Goal: Task Accomplishment & Management: Use online tool/utility

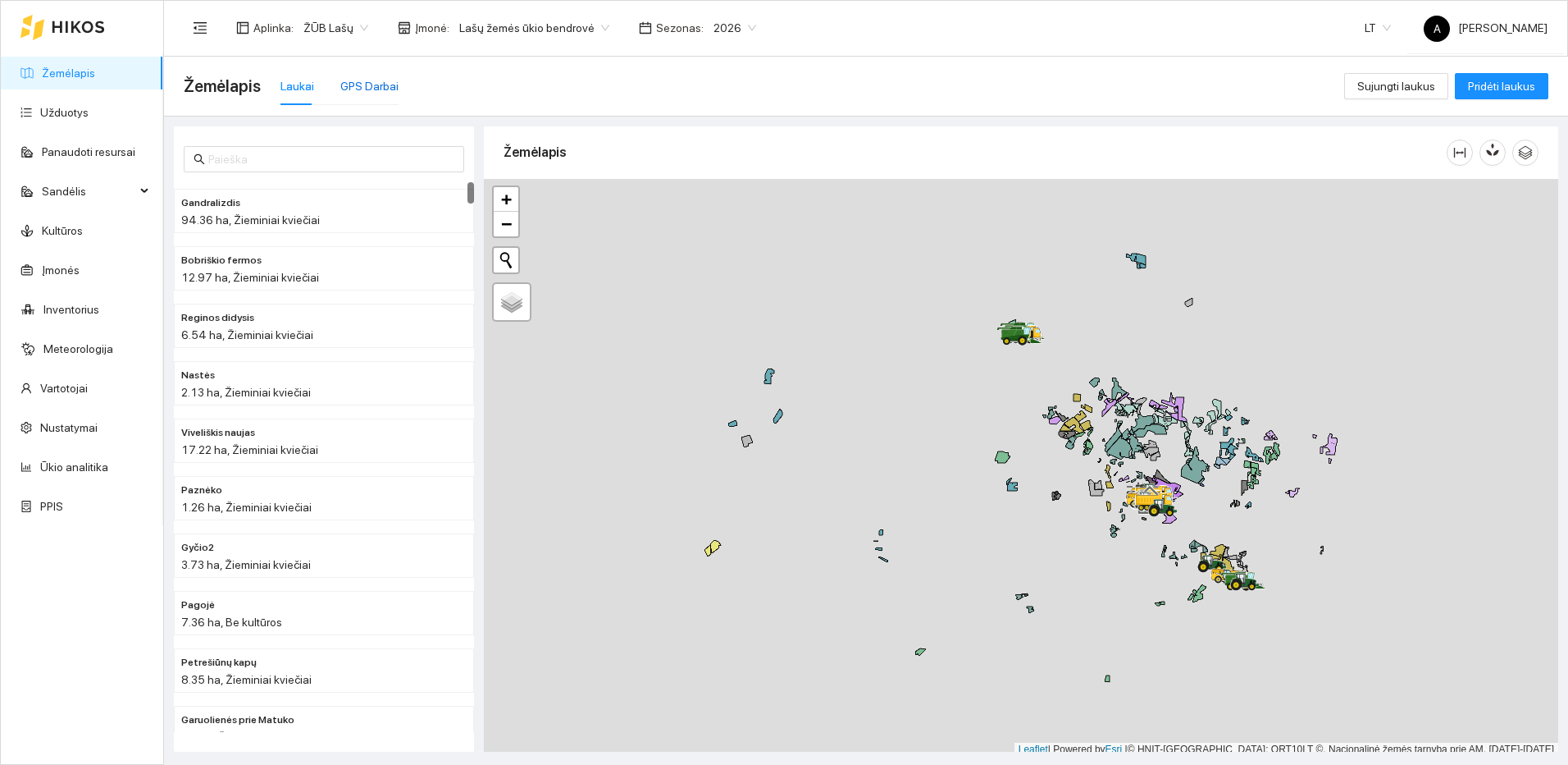
click at [373, 90] on div "GPS Darbai" at bounding box center [369, 86] width 58 height 18
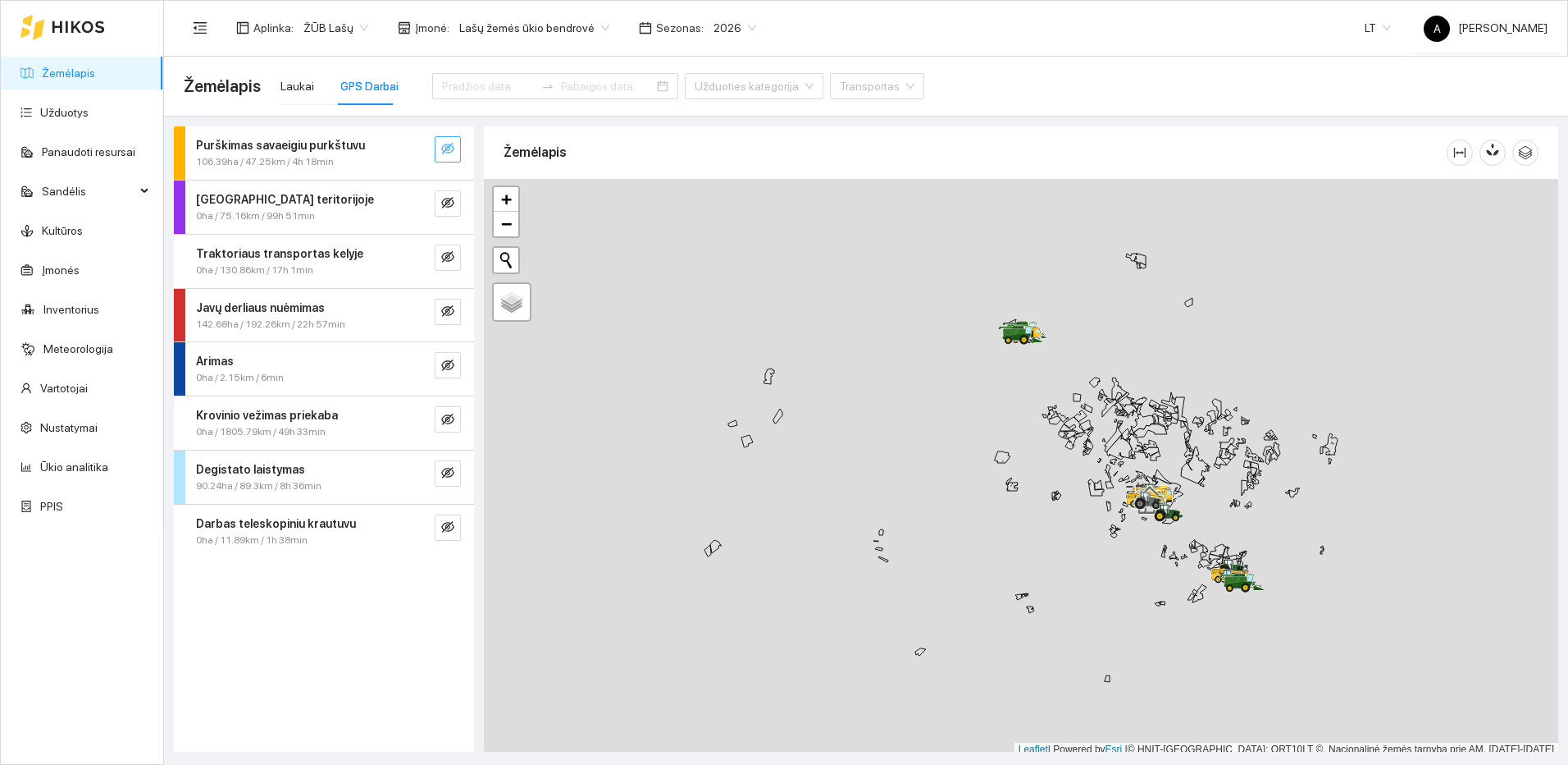
click at [446, 150] on icon "eye-invisible" at bounding box center [448, 148] width 13 height 12
click at [413, 153] on icon "search" at bounding box center [415, 148] width 13 height 13
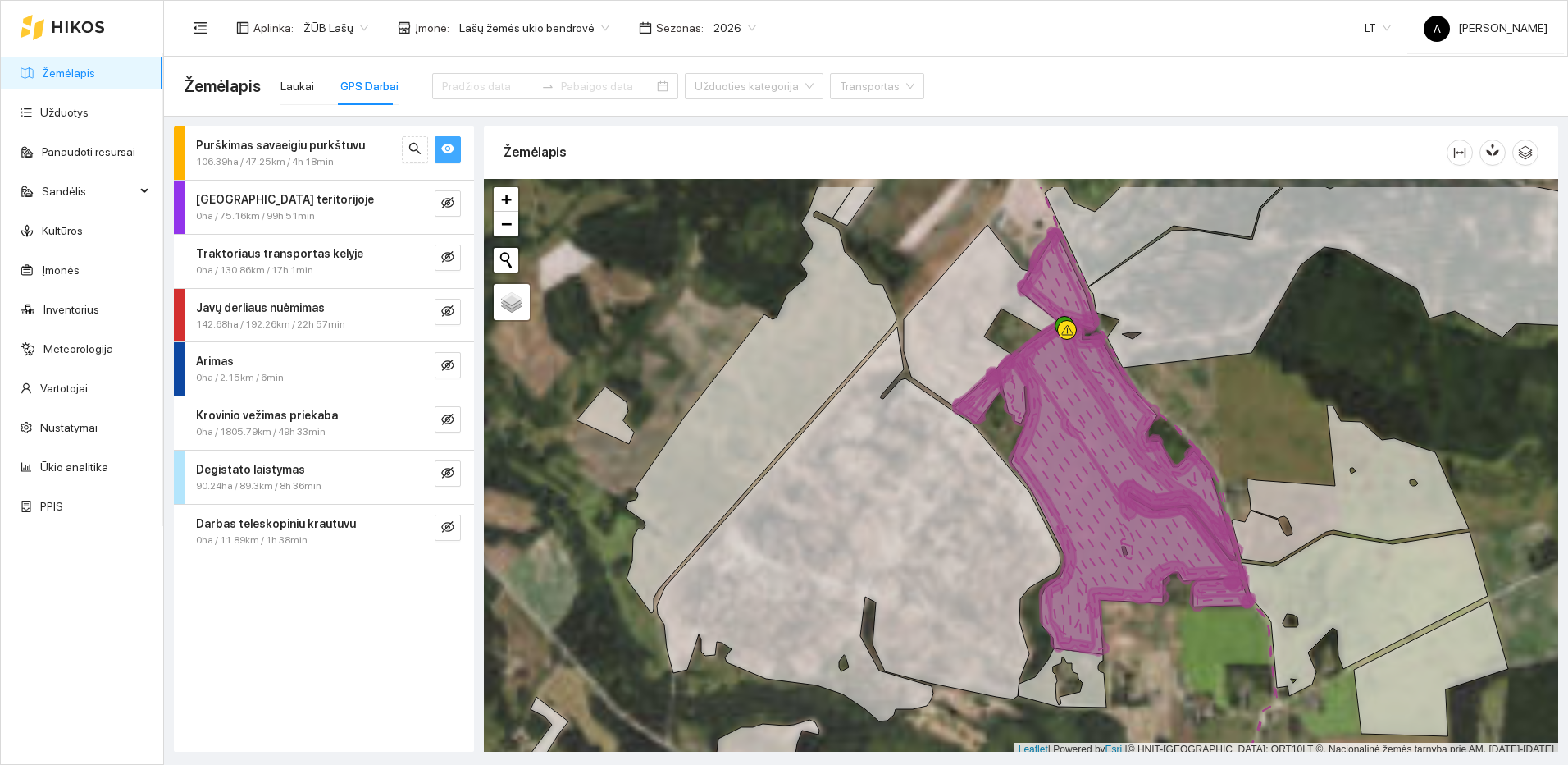
scroll to position [5, 0]
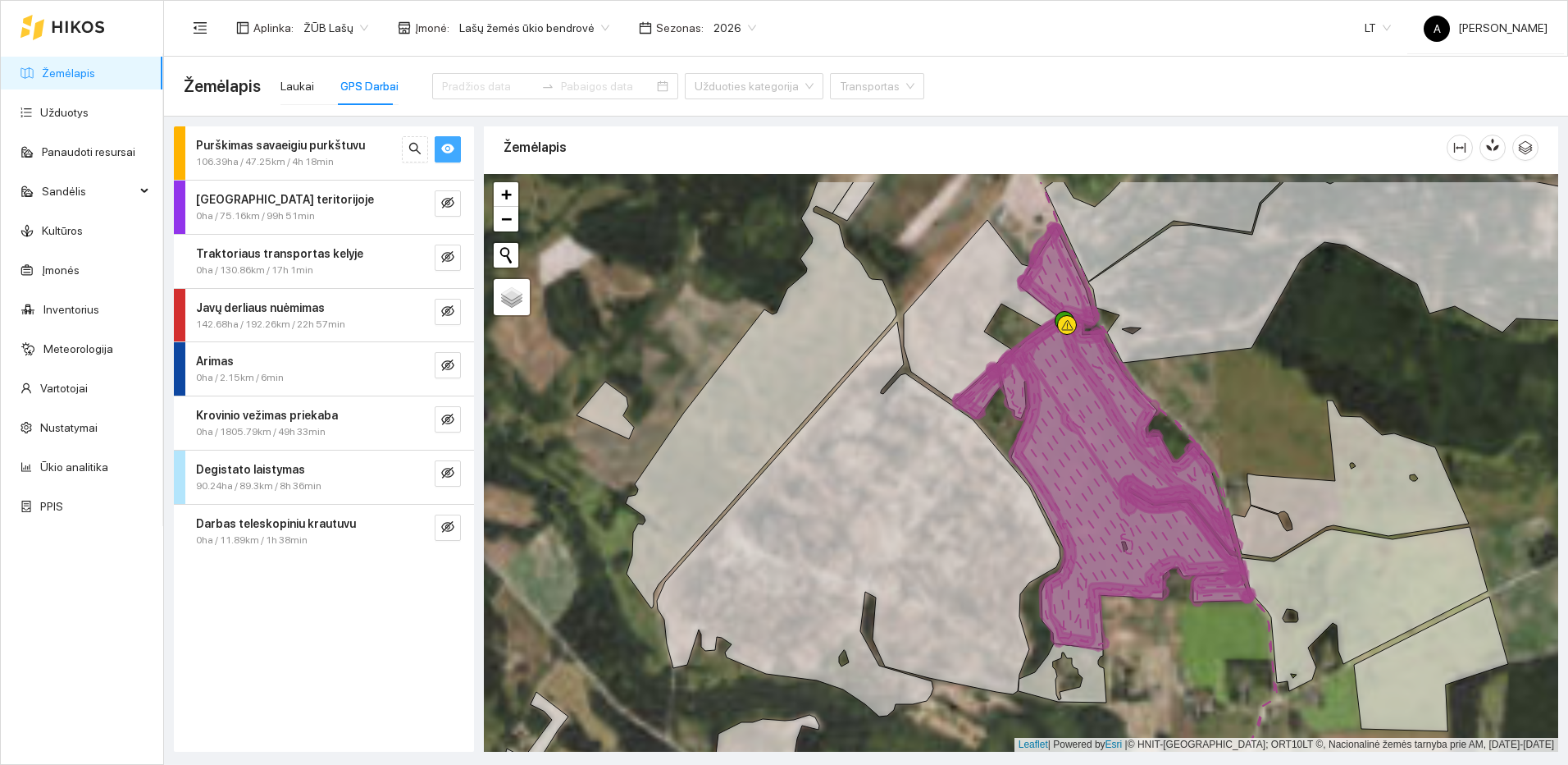
drag, startPoint x: 1135, startPoint y: 385, endPoint x: 1150, endPoint y: 535, distance: 150.7
click at [1150, 533] on icon at bounding box center [1125, 421] width 207 height 223
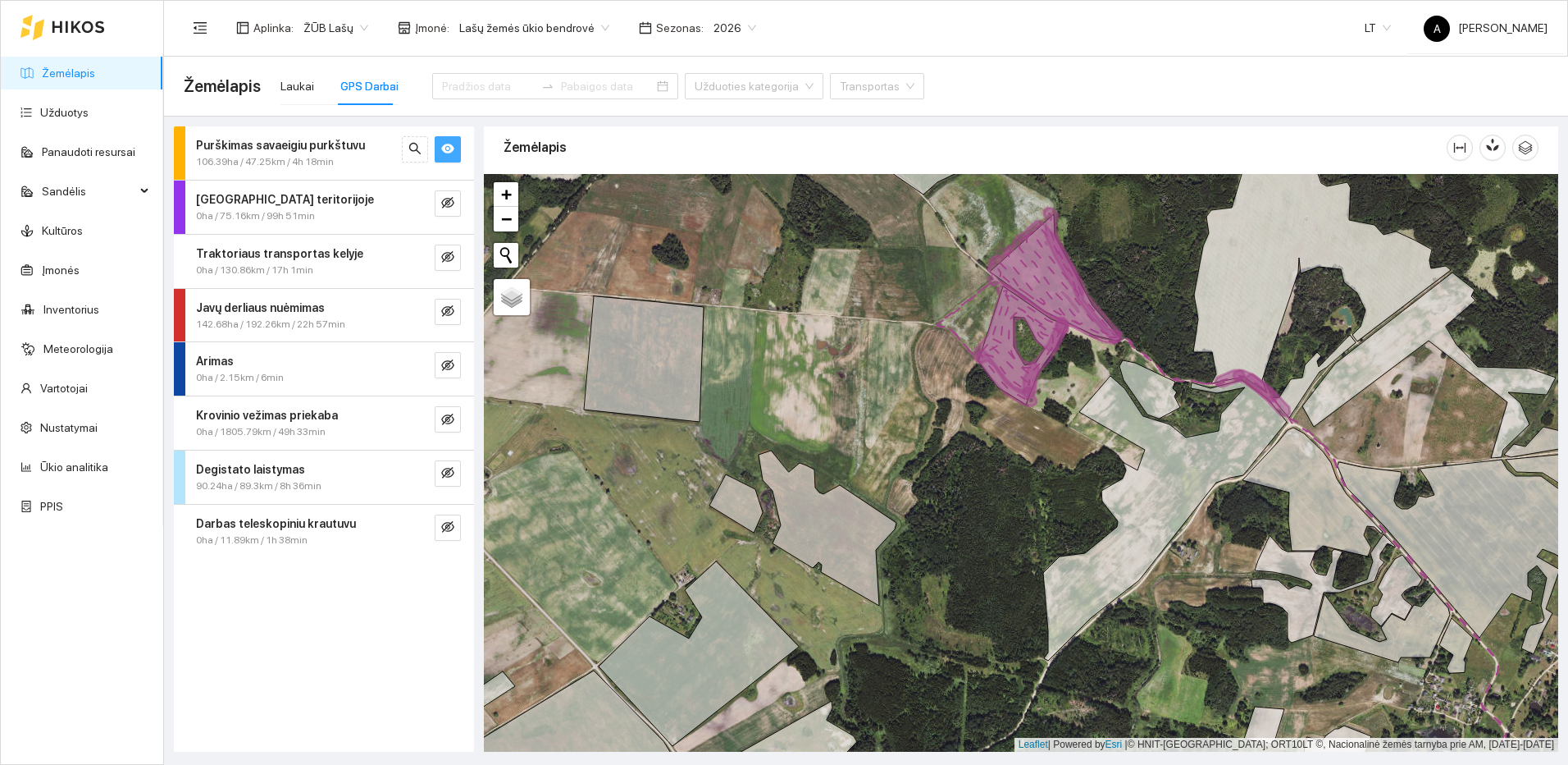
click at [445, 143] on icon "eye" at bounding box center [448, 148] width 13 height 13
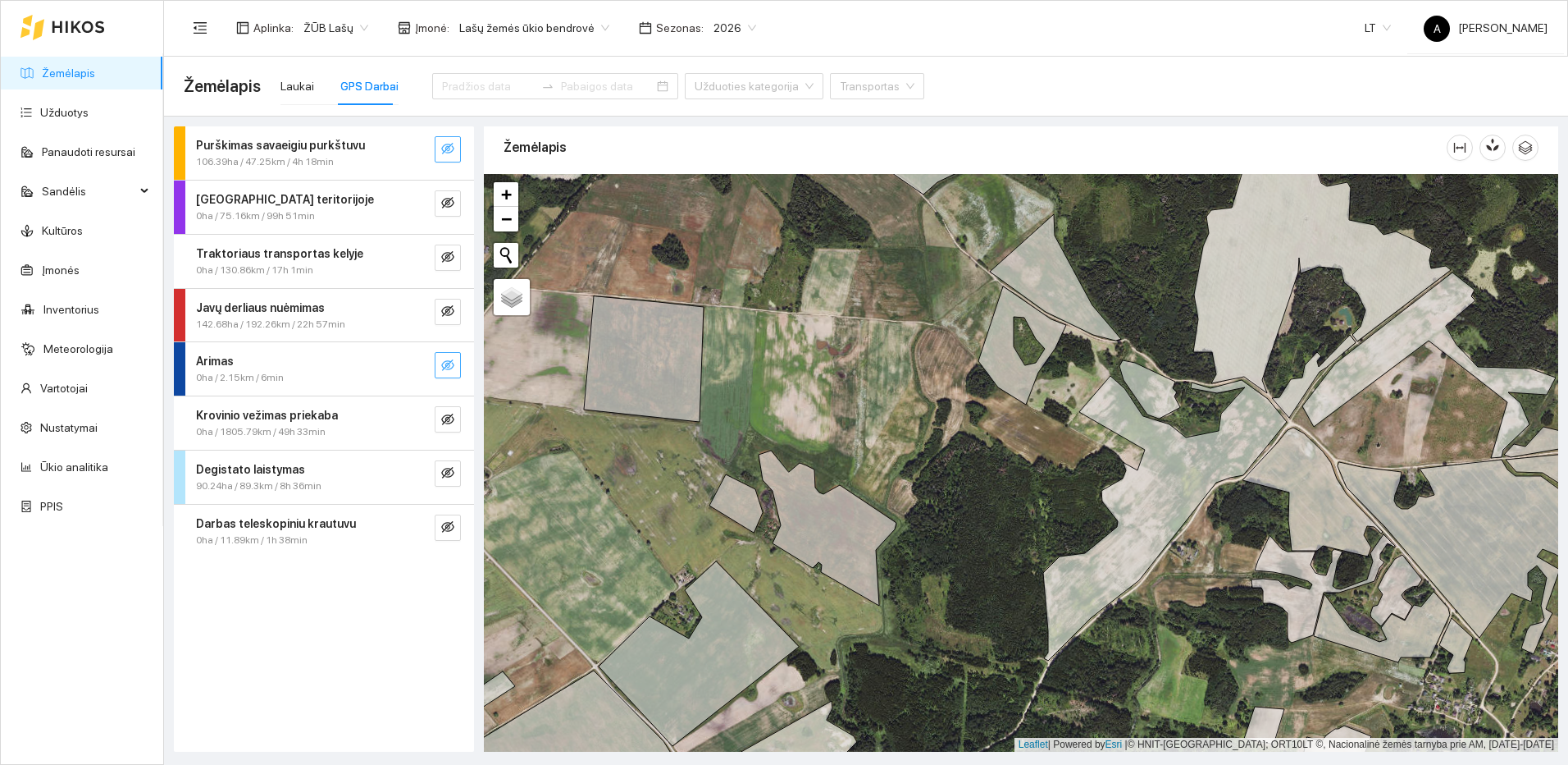
click at [443, 360] on icon "eye-invisible" at bounding box center [448, 365] width 13 height 13
click at [429, 363] on div at bounding box center [431, 364] width 59 height 26
click at [419, 362] on icon "search" at bounding box center [415, 365] width 13 height 13
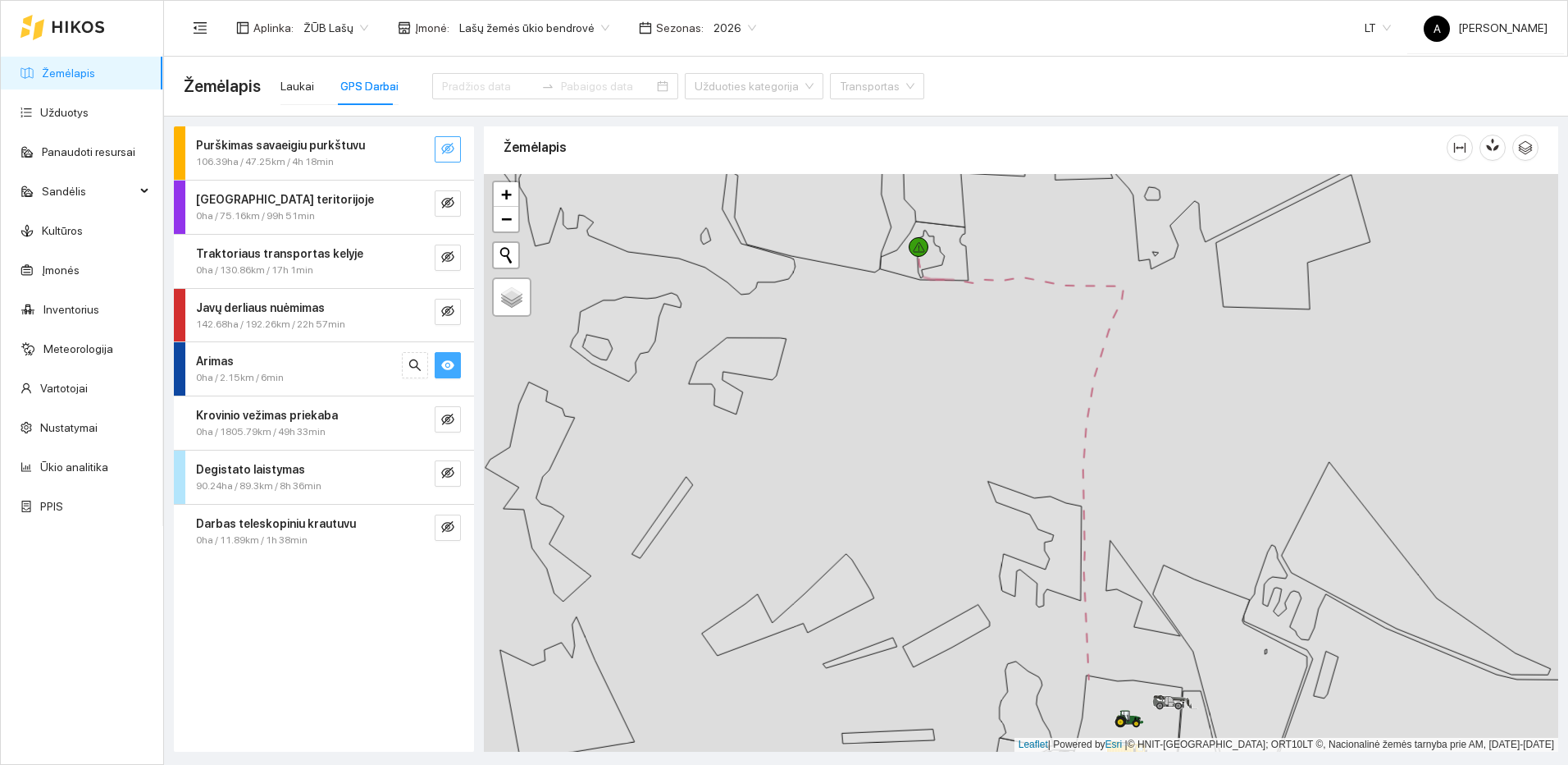
click at [450, 359] on icon "eye" at bounding box center [448, 365] width 13 height 13
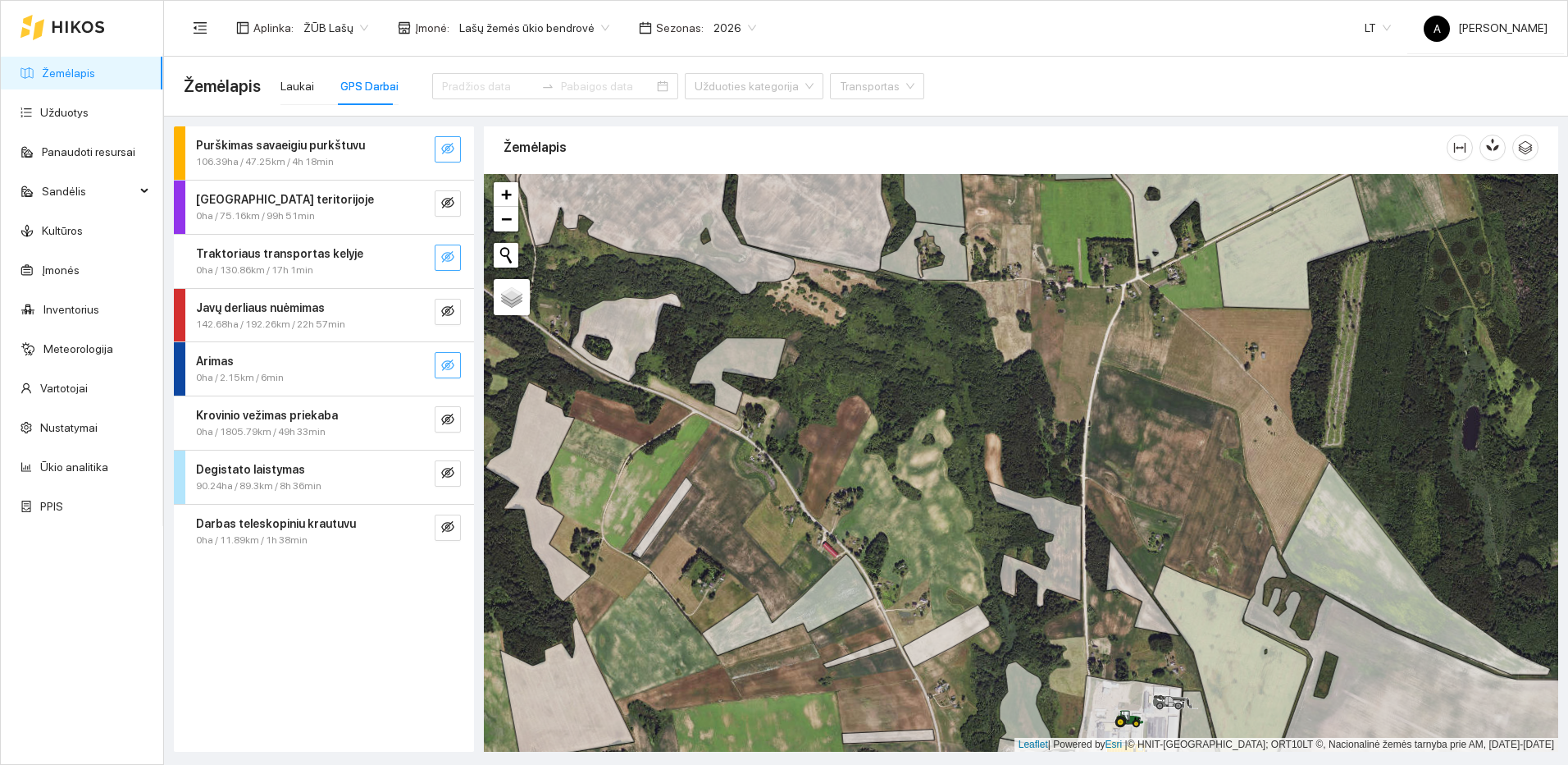
click at [454, 259] on icon "eye-invisible" at bounding box center [448, 257] width 13 height 13
click at [415, 263] on icon "search" at bounding box center [415, 257] width 13 height 13
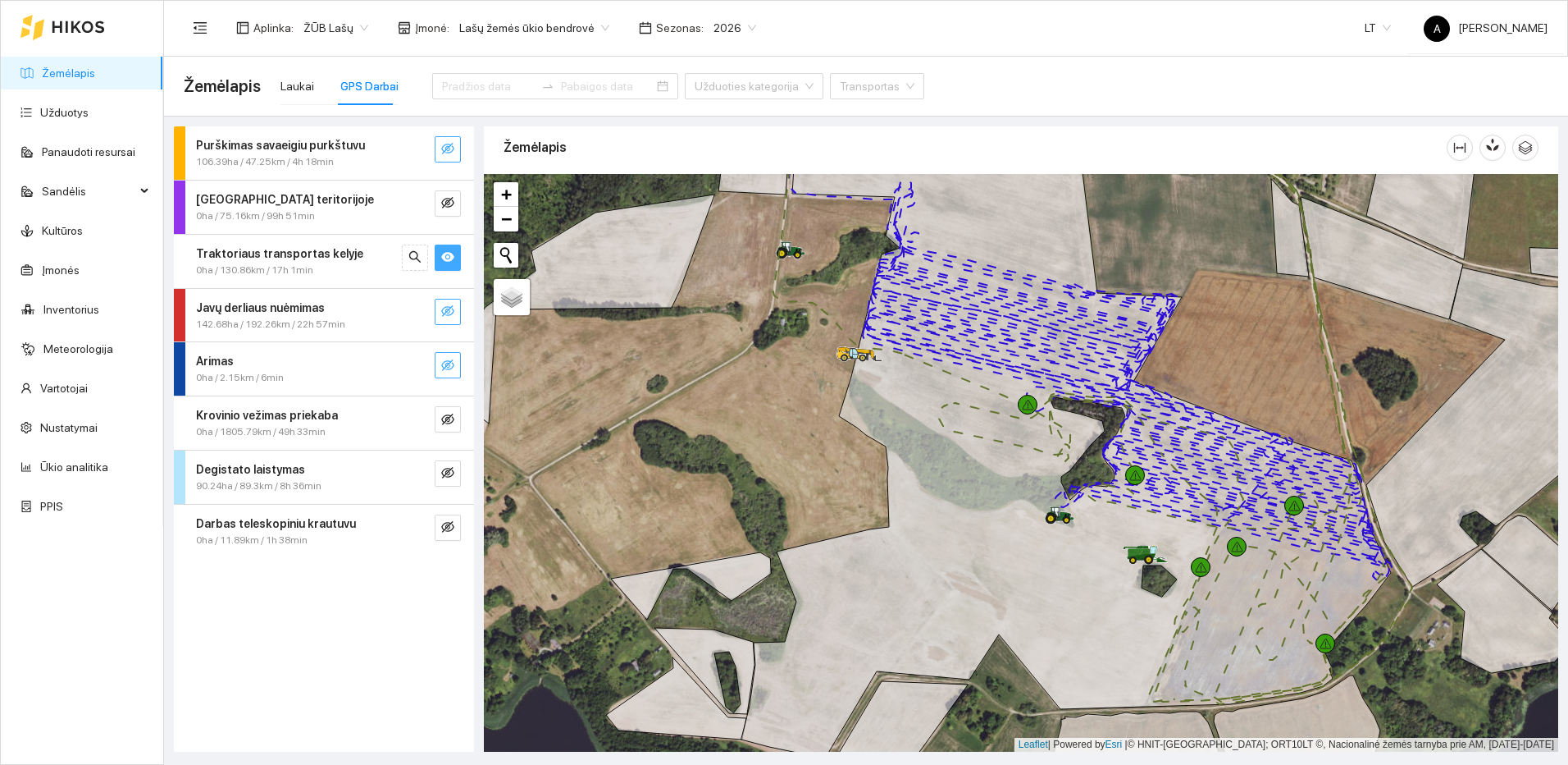
click at [451, 314] on icon "eye-invisible" at bounding box center [448, 311] width 13 height 12
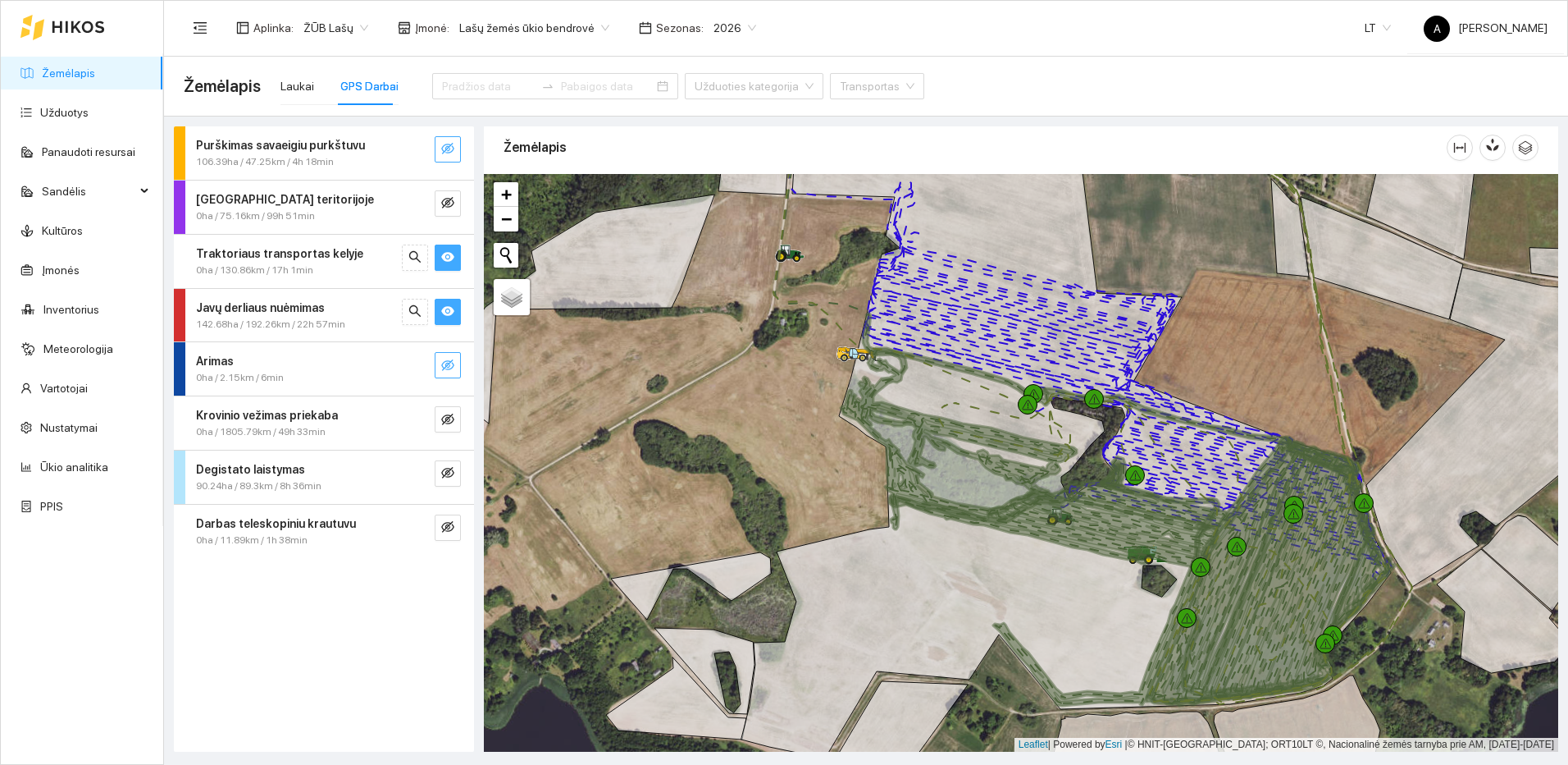
click at [433, 312] on div at bounding box center [431, 311] width 59 height 26
click at [443, 307] on icon "eye" at bounding box center [448, 311] width 13 height 13
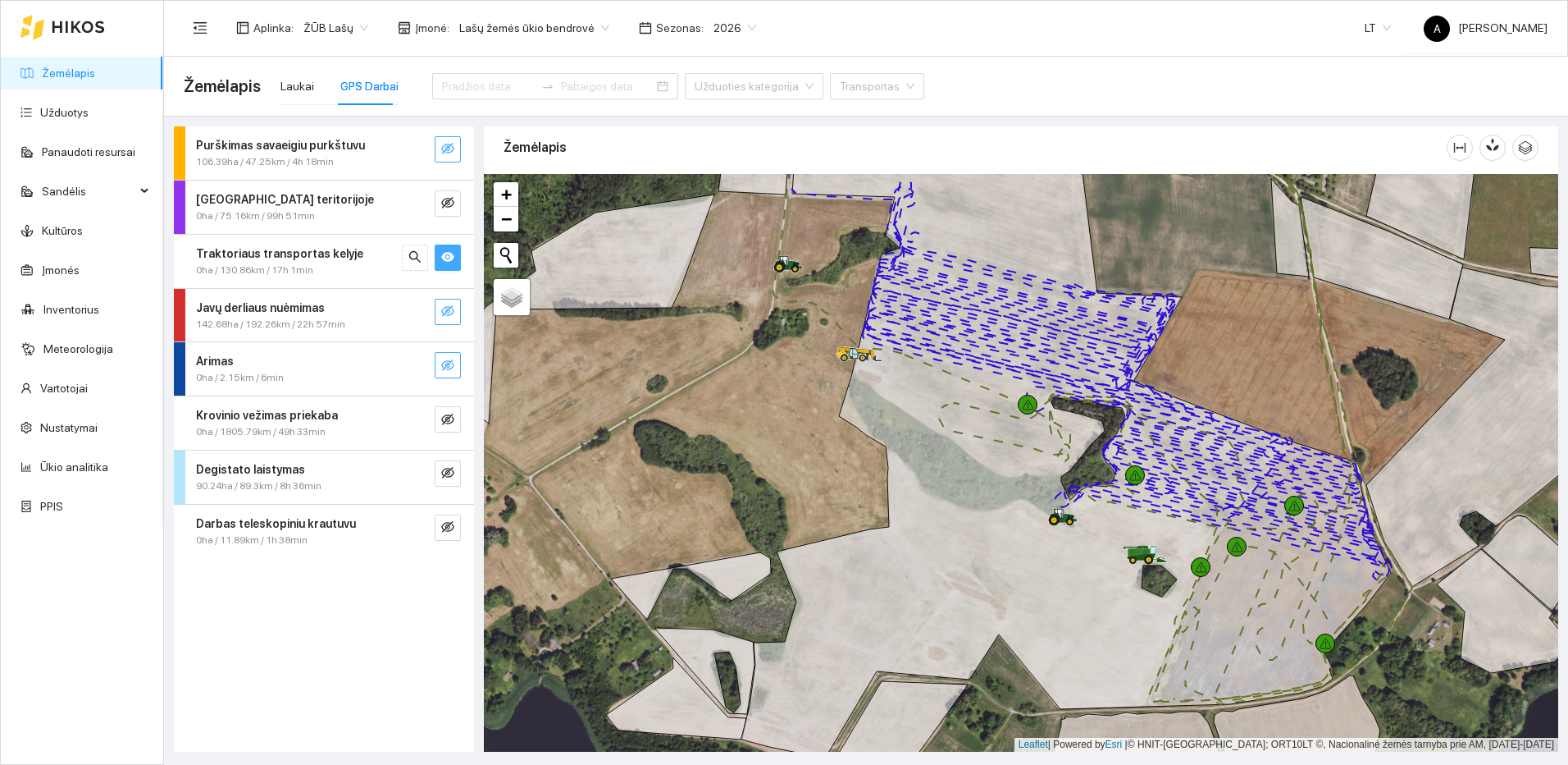
click at [443, 307] on icon "eye-invisible" at bounding box center [448, 311] width 13 height 13
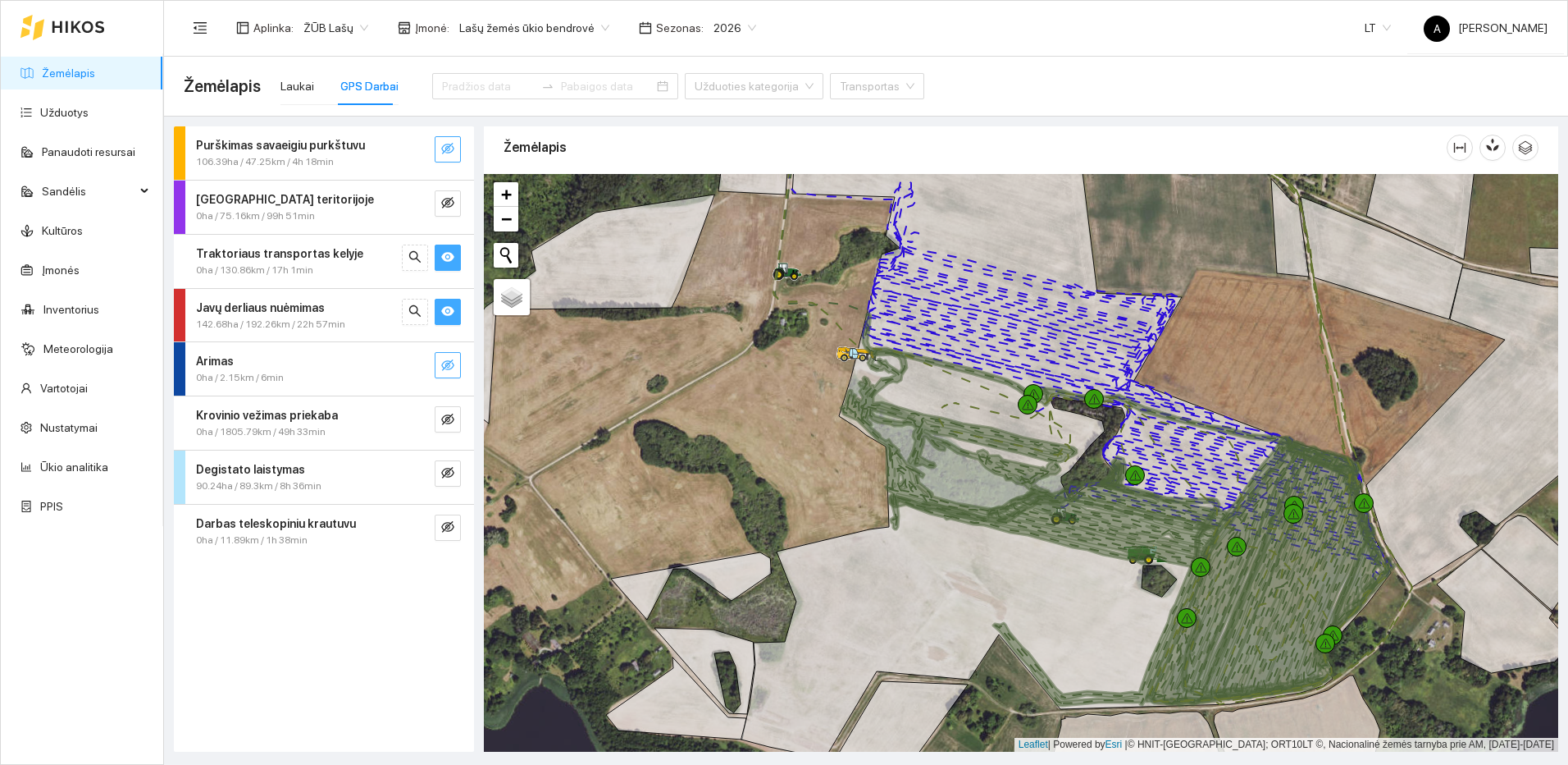
click at [443, 307] on icon "eye" at bounding box center [448, 311] width 13 height 13
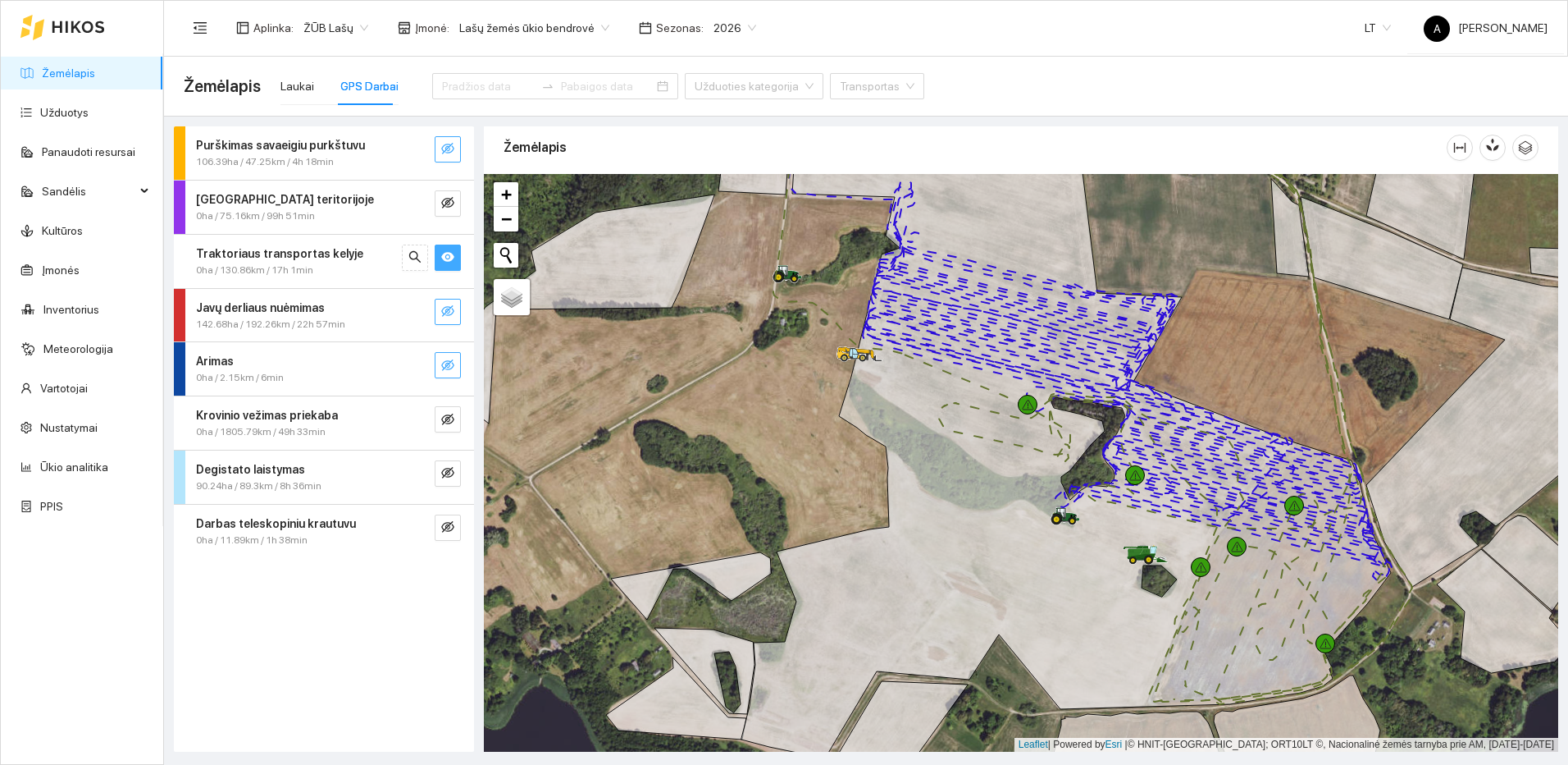
click at [443, 307] on icon "eye-invisible" at bounding box center [448, 311] width 13 height 13
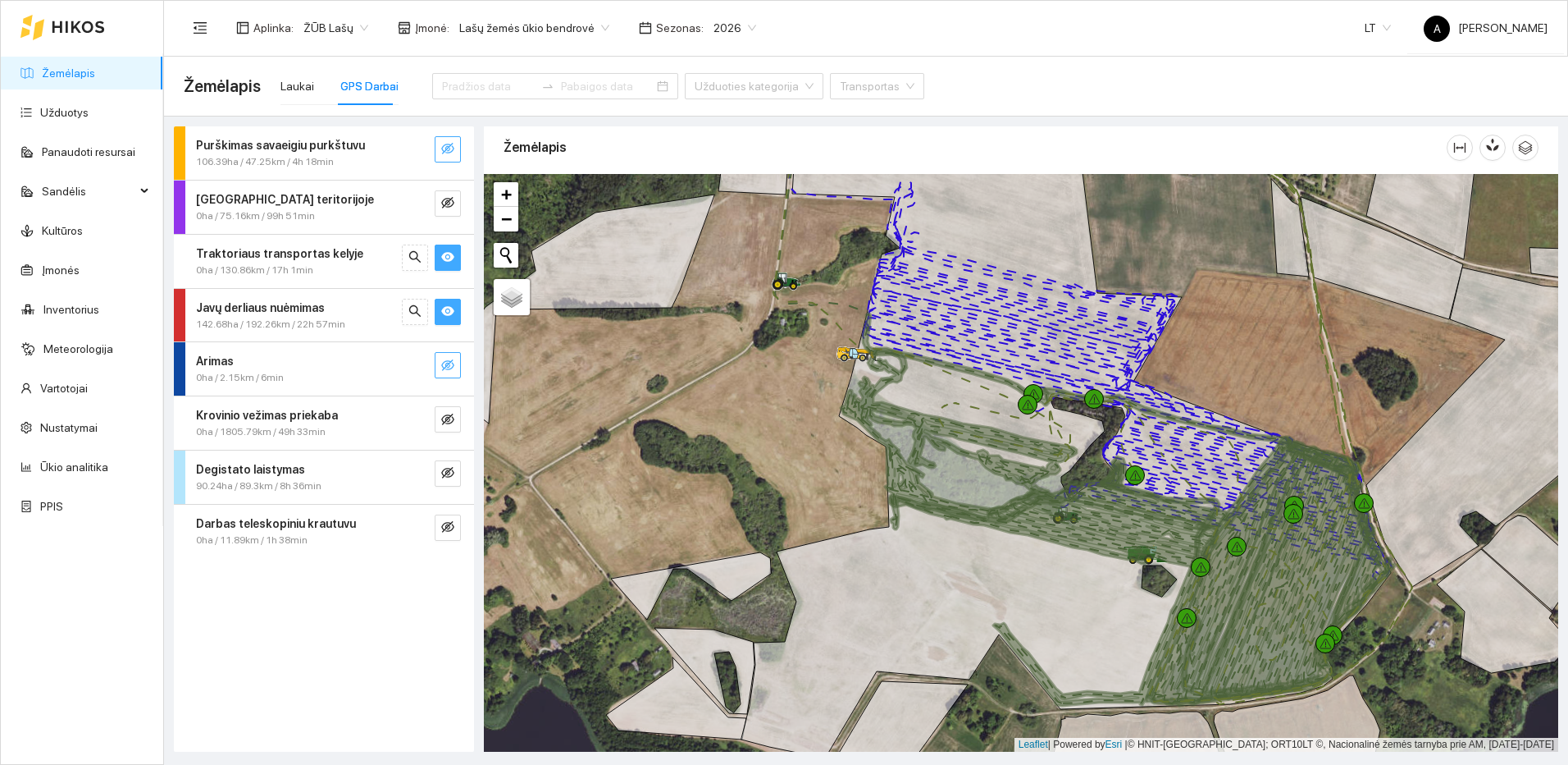
click at [443, 307] on icon "eye" at bounding box center [448, 311] width 13 height 13
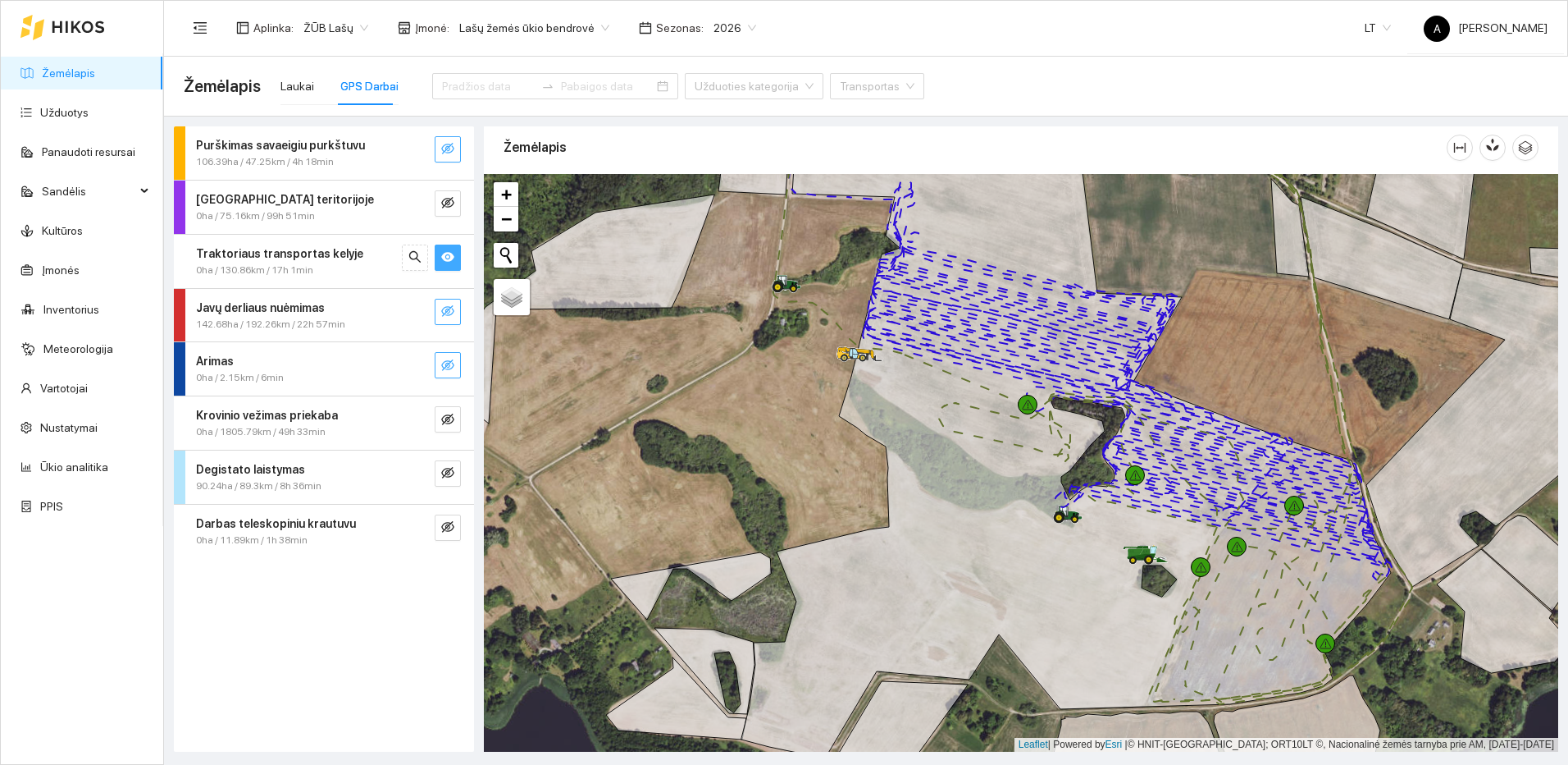
click at [443, 307] on icon "eye-invisible" at bounding box center [448, 311] width 13 height 13
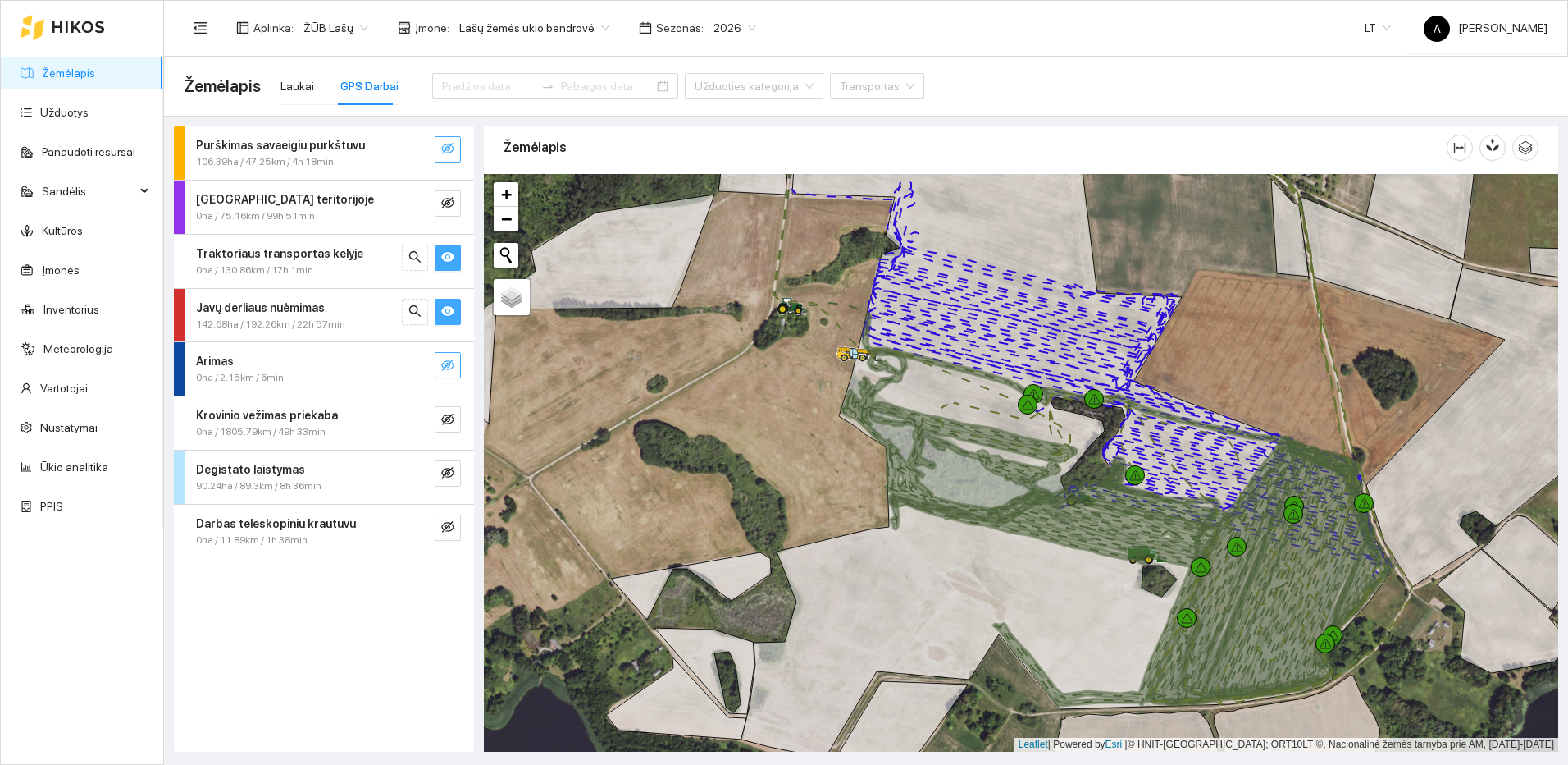
click at [444, 311] on icon "eye" at bounding box center [448, 311] width 13 height 10
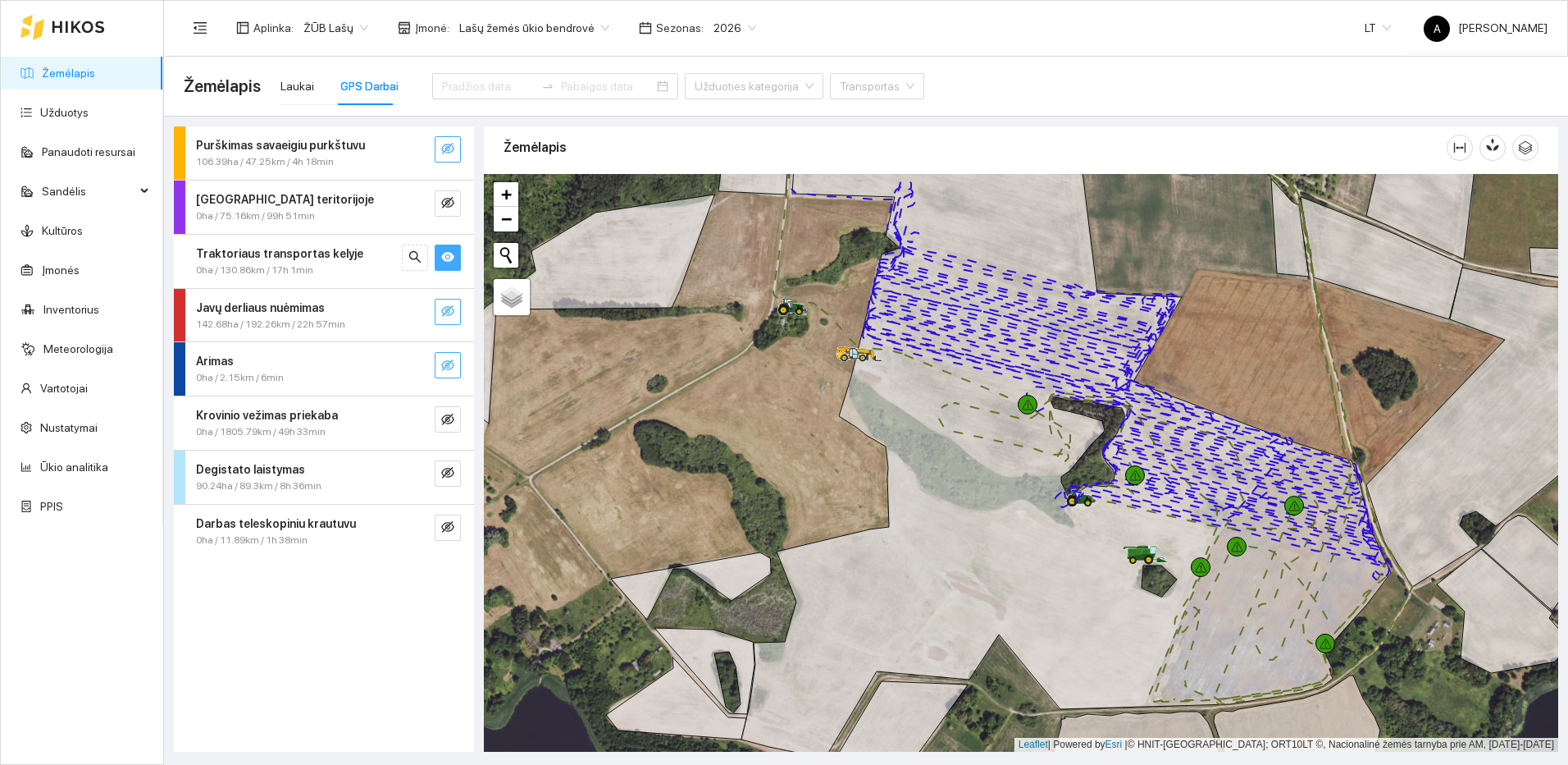
click at [444, 311] on icon "eye-invisible" at bounding box center [448, 311] width 13 height 13
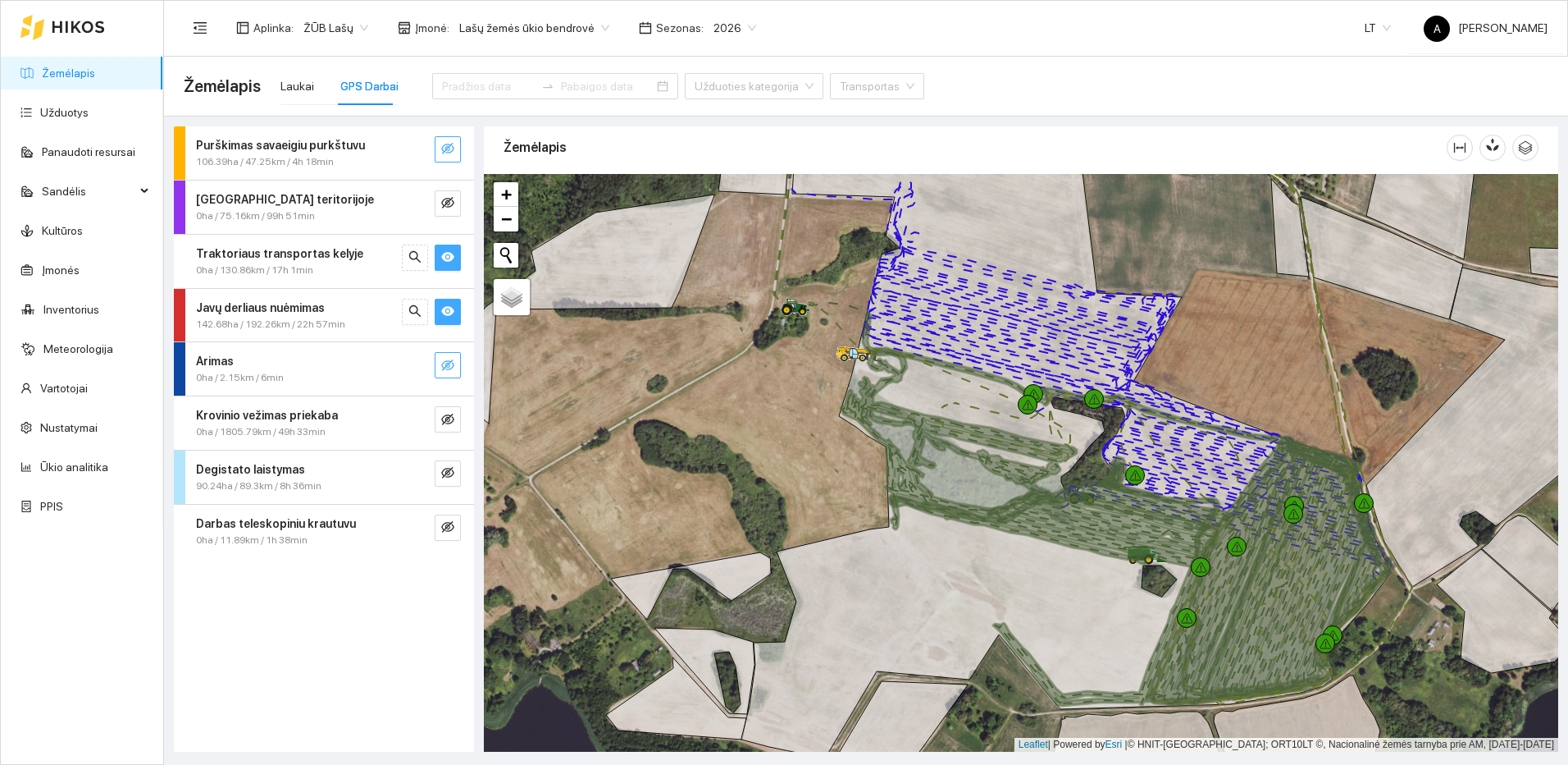
click at [444, 311] on icon "eye" at bounding box center [448, 311] width 13 height 10
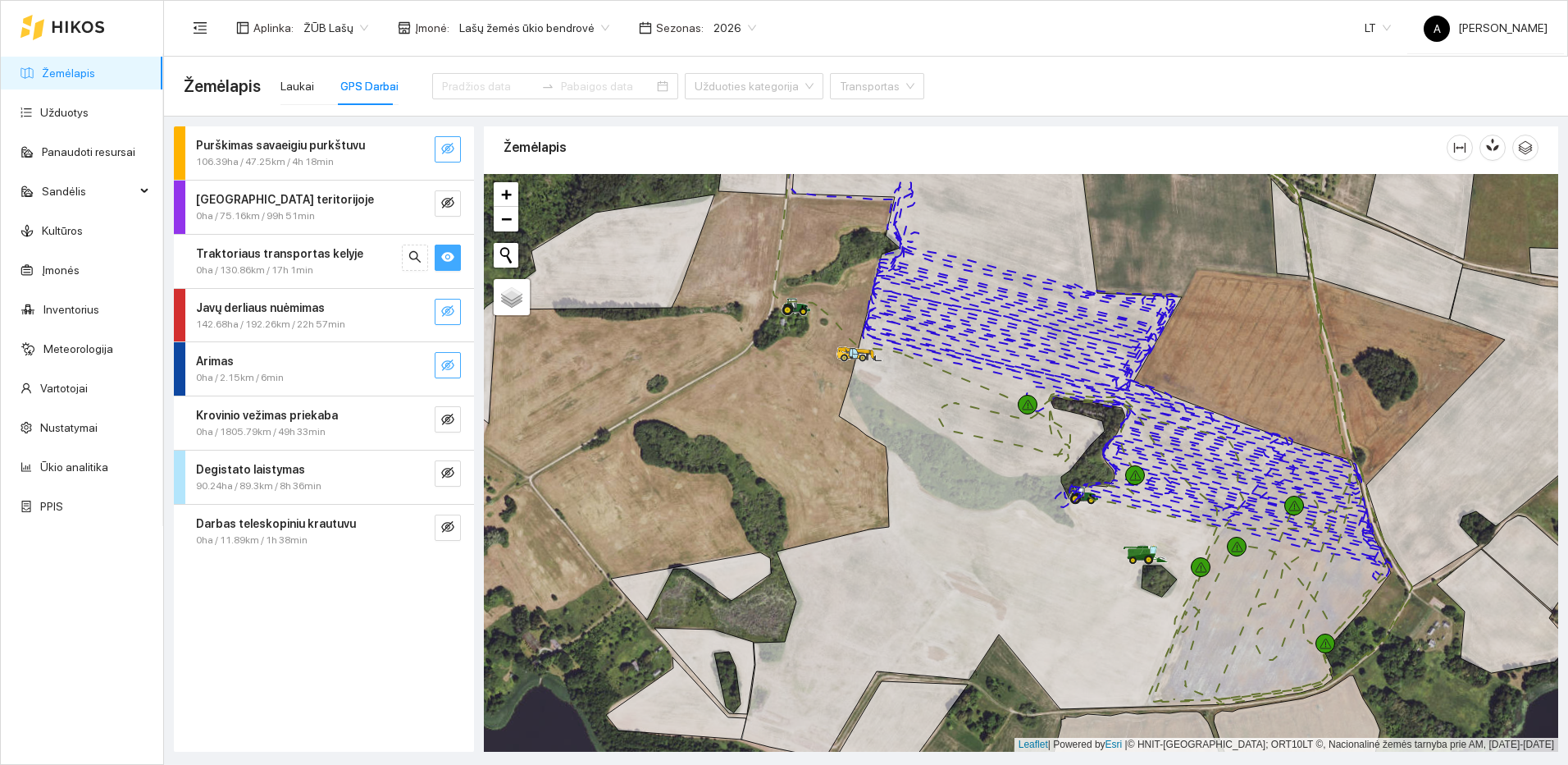
click at [444, 311] on icon "eye-invisible" at bounding box center [448, 311] width 13 height 13
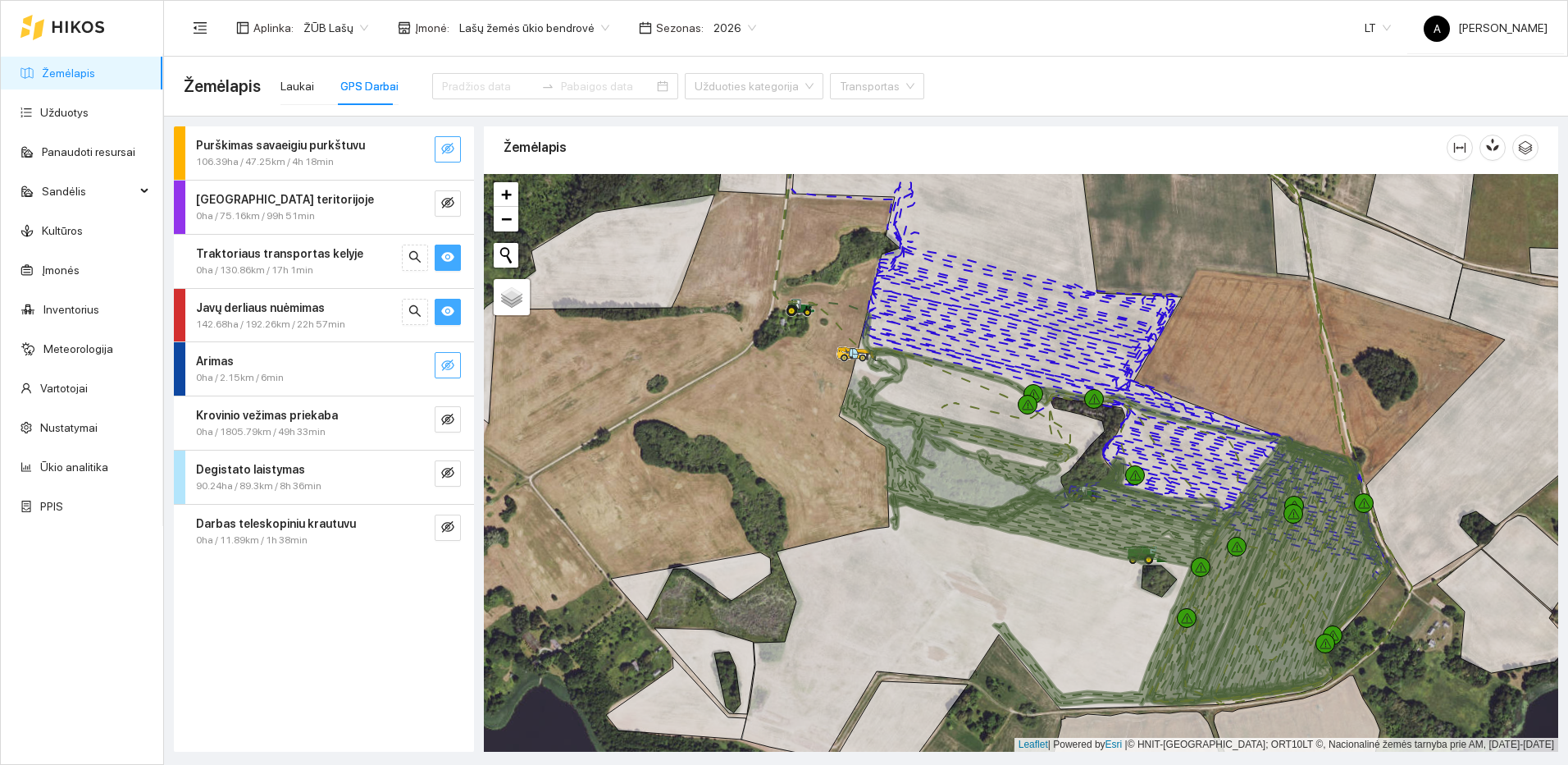
click at [444, 311] on icon "eye" at bounding box center [448, 311] width 13 height 10
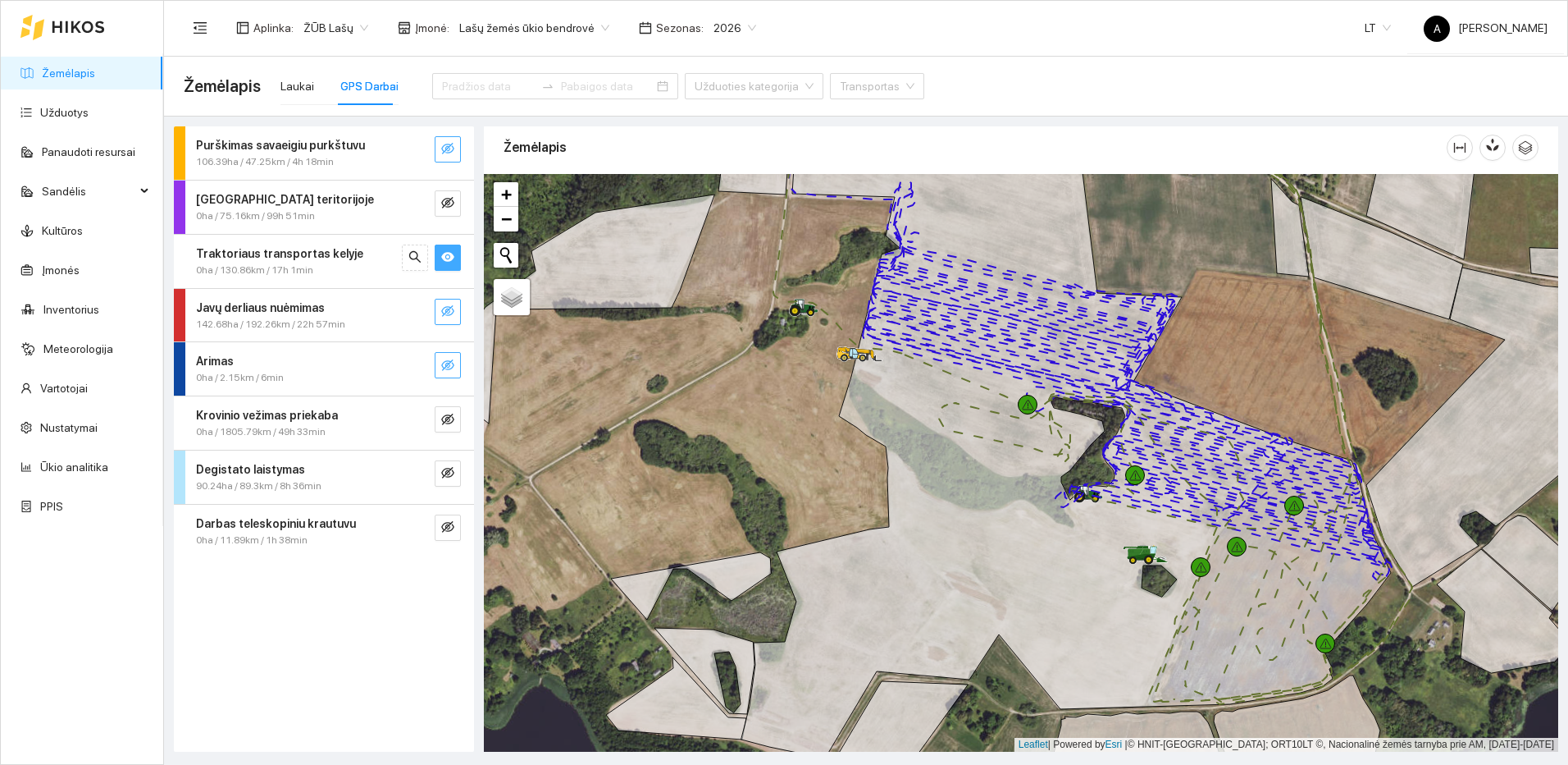
click at [444, 311] on icon "eye-invisible" at bounding box center [448, 311] width 13 height 13
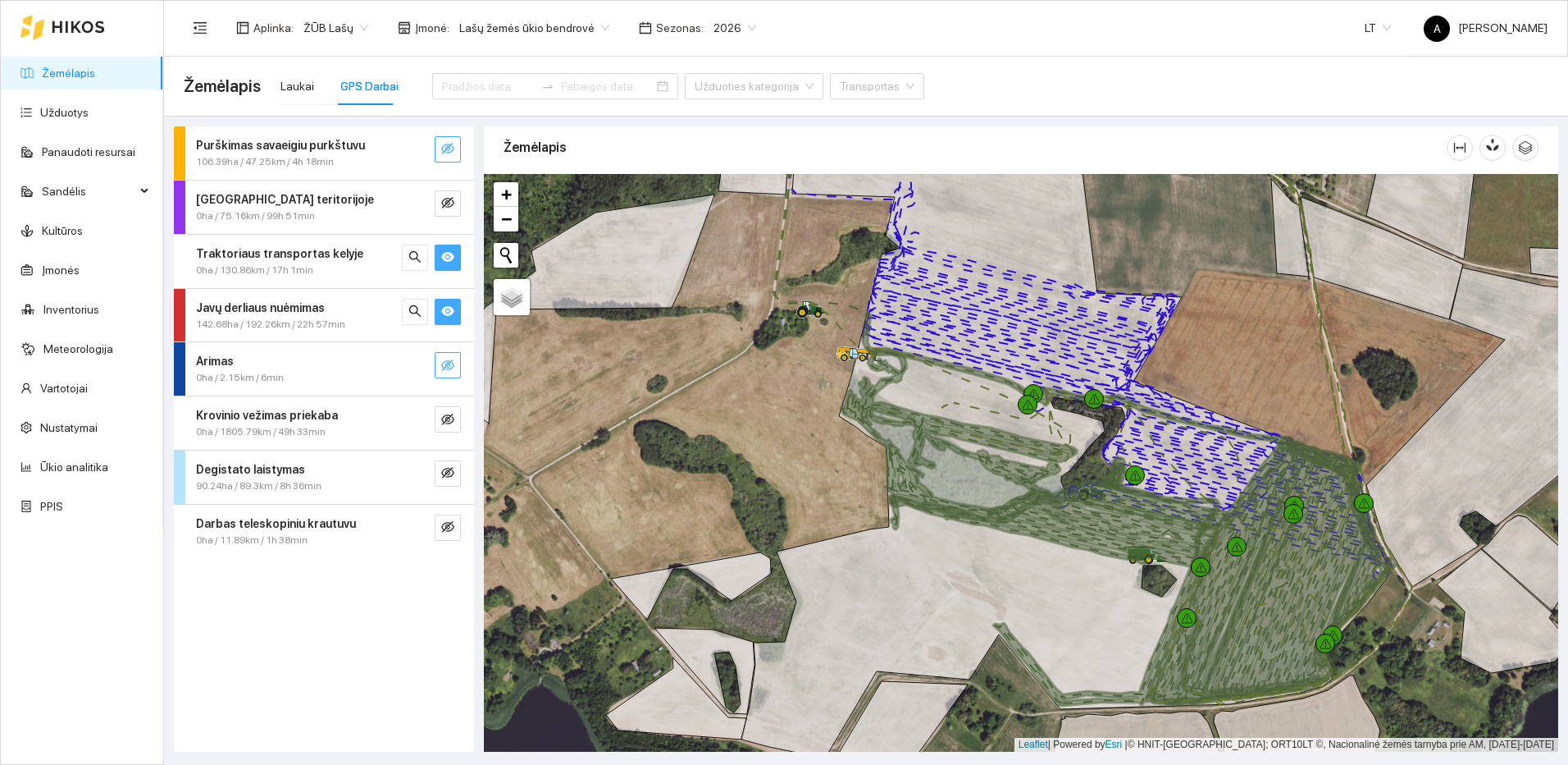
click at [444, 311] on icon "eye" at bounding box center [448, 311] width 13 height 10
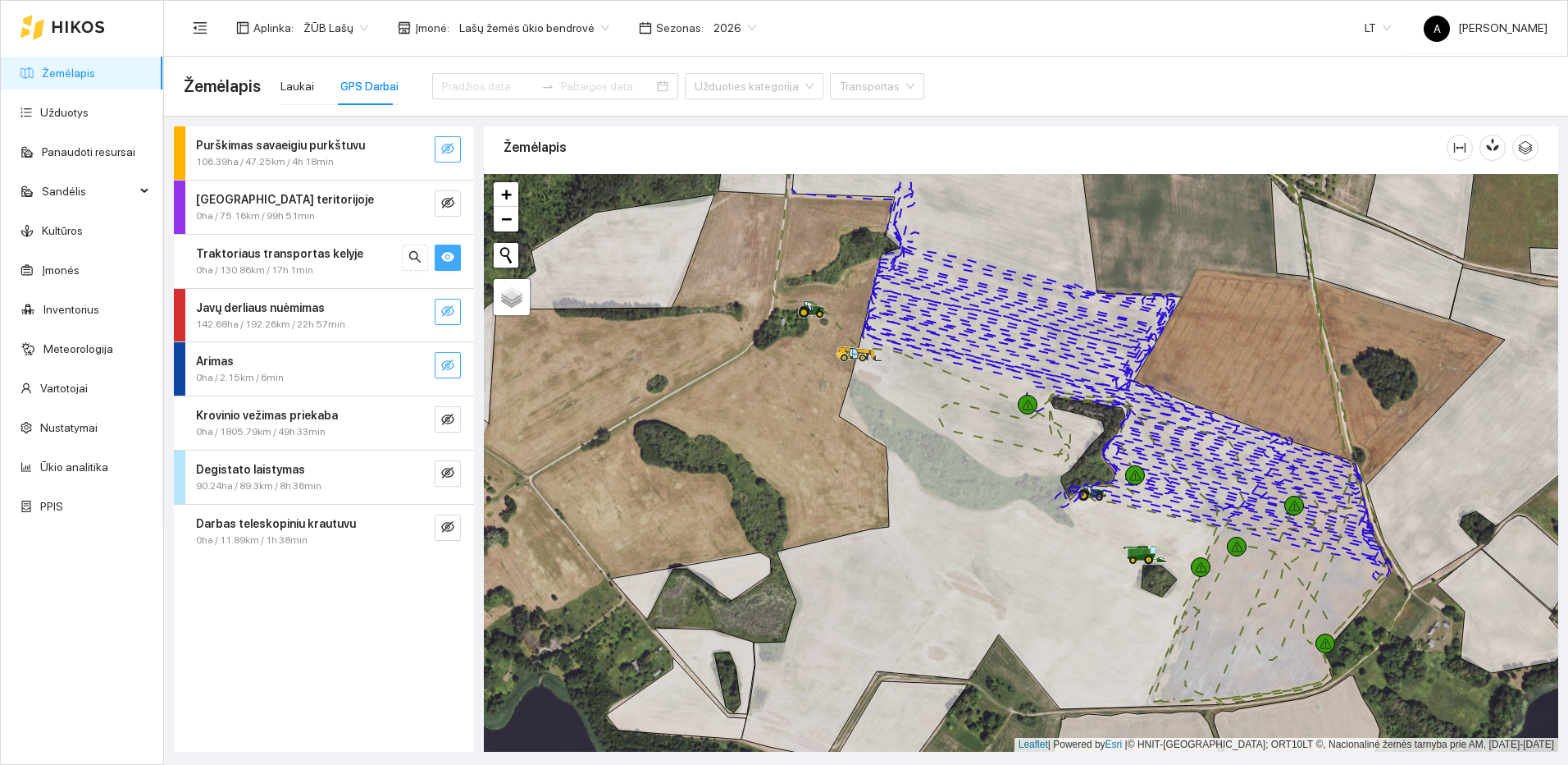
click at [444, 311] on icon "eye-invisible" at bounding box center [448, 311] width 13 height 13
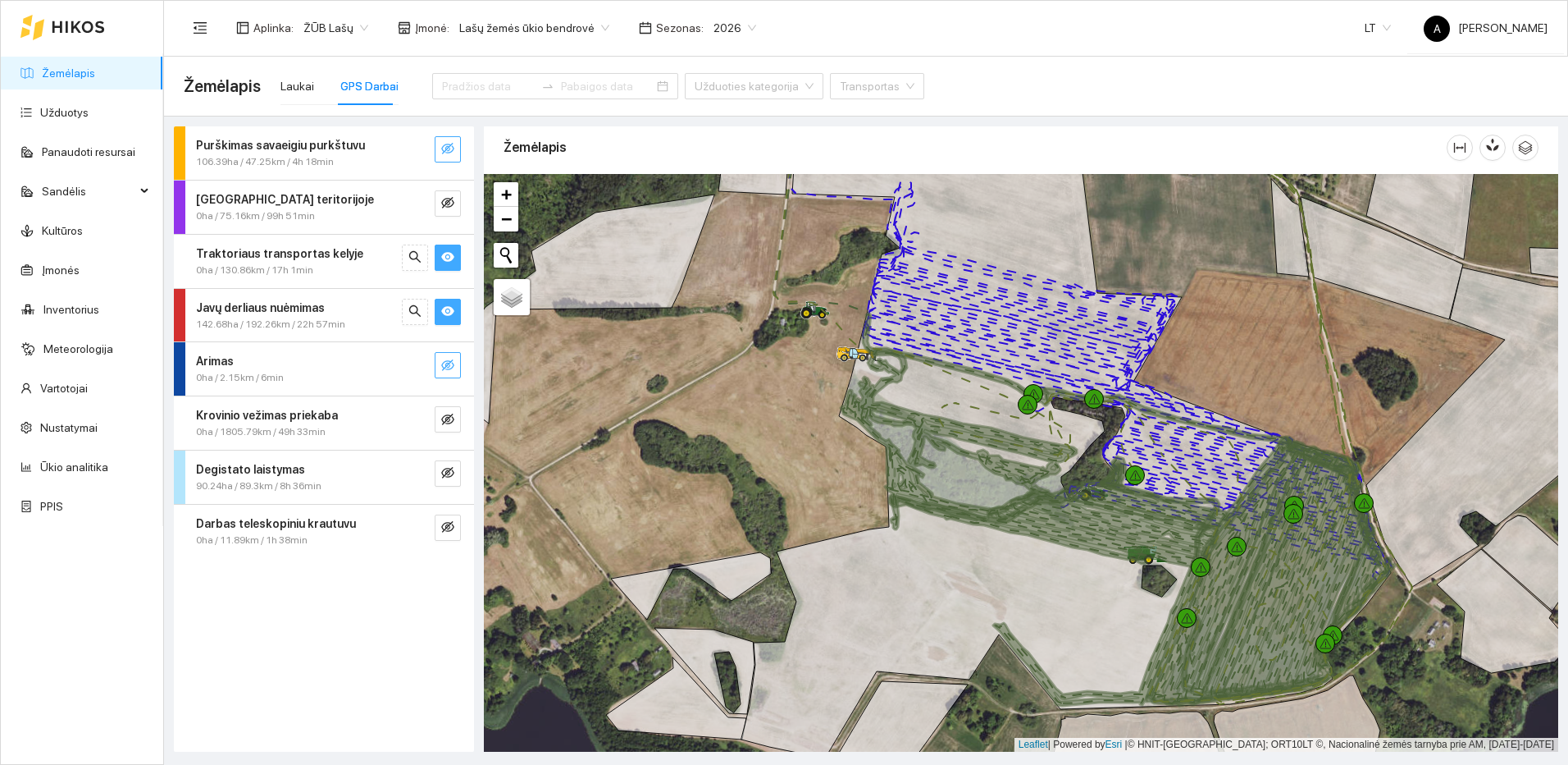
click at [444, 311] on icon "eye" at bounding box center [448, 311] width 13 height 10
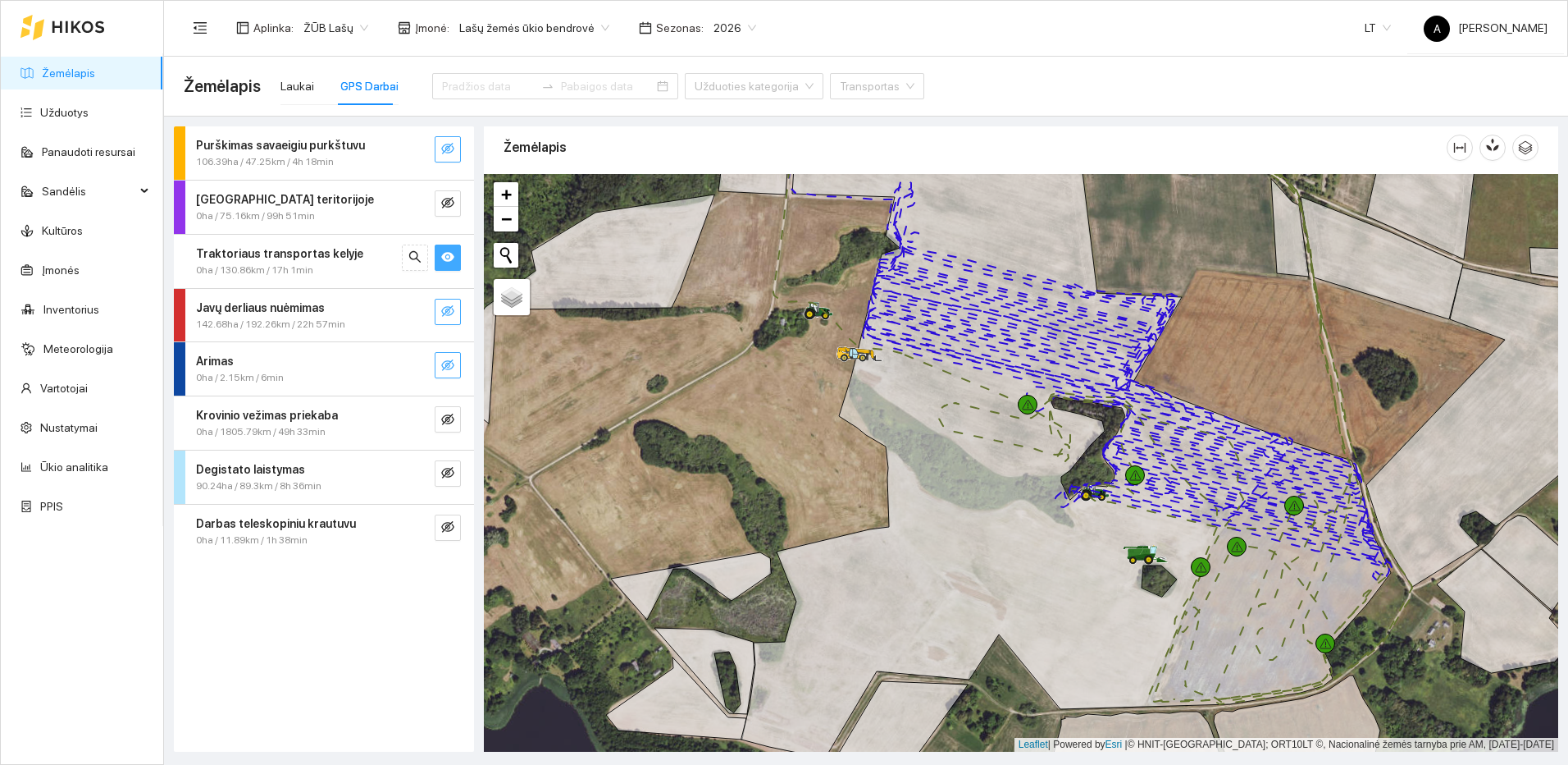
click at [444, 311] on icon "eye-invisible" at bounding box center [448, 311] width 13 height 13
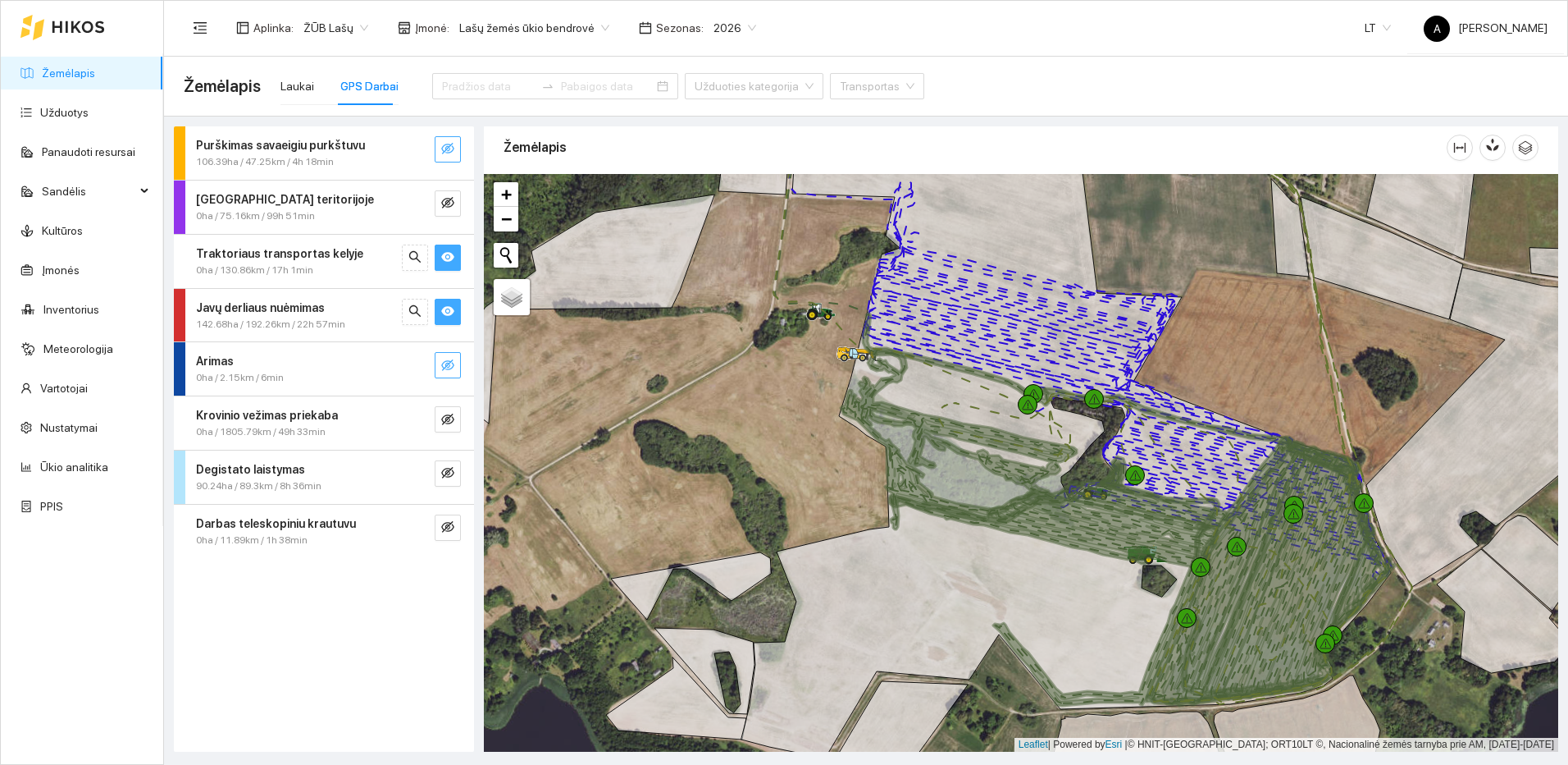
click at [444, 311] on icon "eye" at bounding box center [448, 311] width 13 height 10
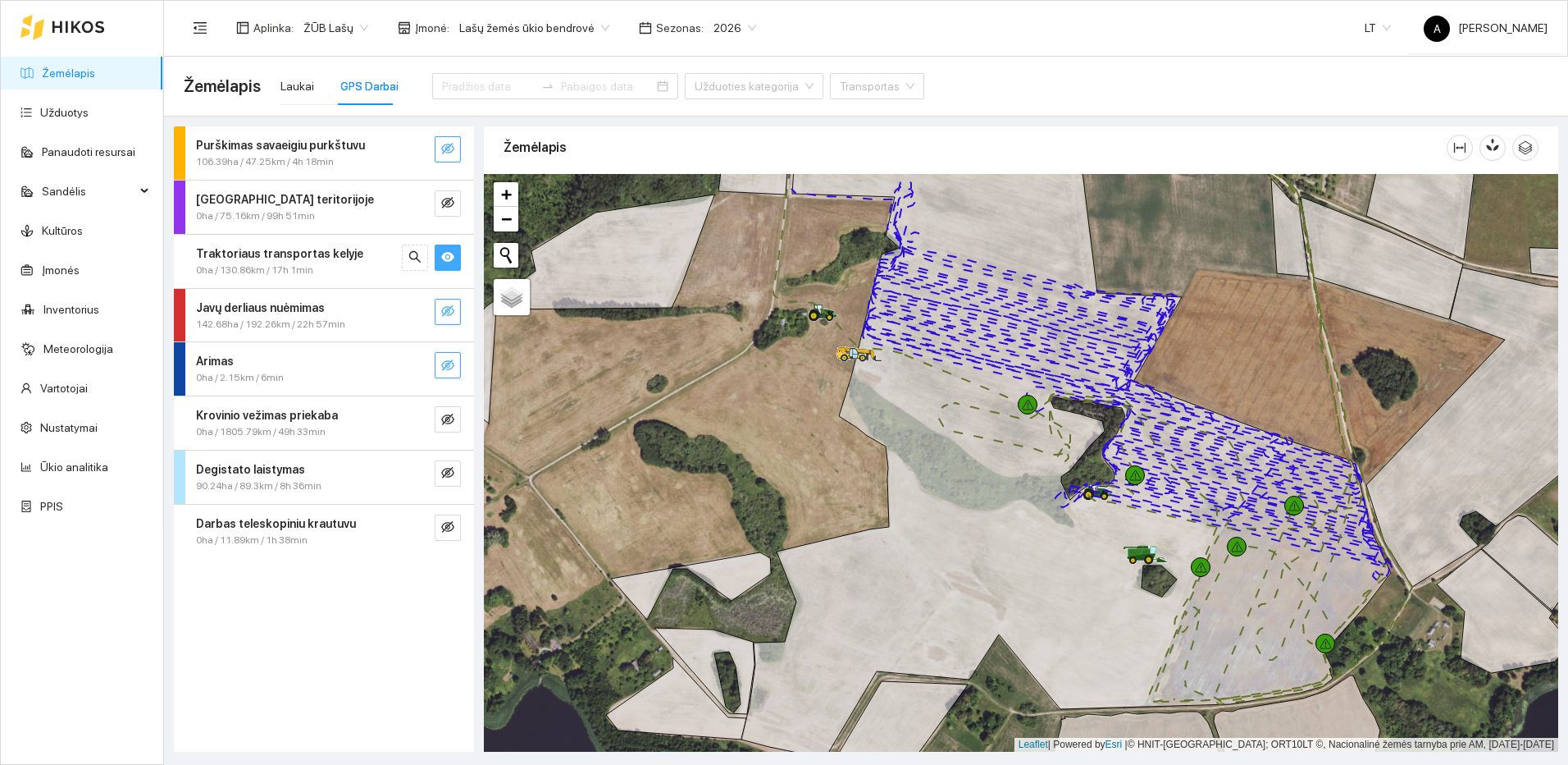
click at [444, 311] on icon "eye-invisible" at bounding box center [448, 311] width 13 height 13
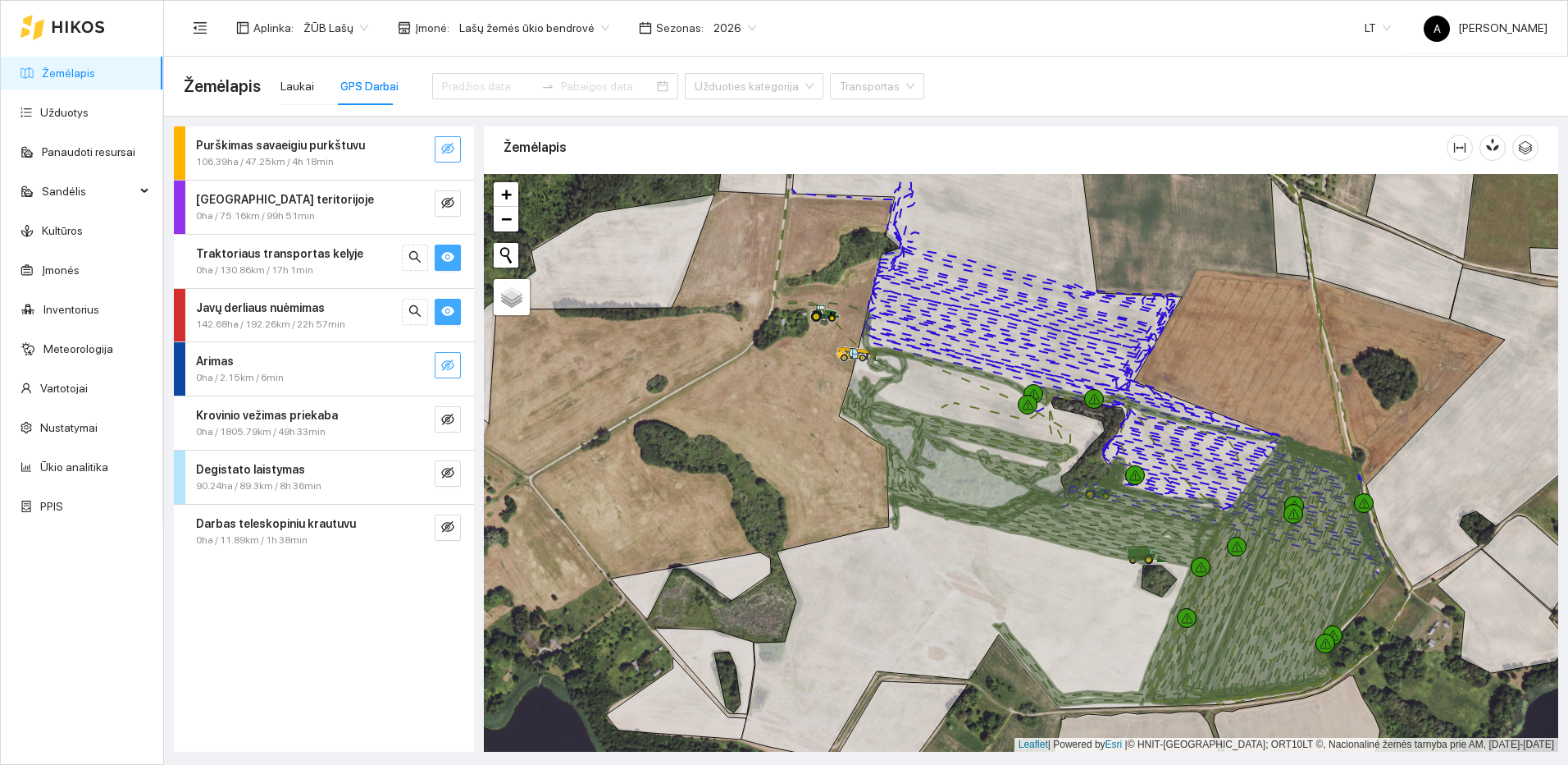
click at [450, 261] on icon "eye" at bounding box center [448, 256] width 13 height 10
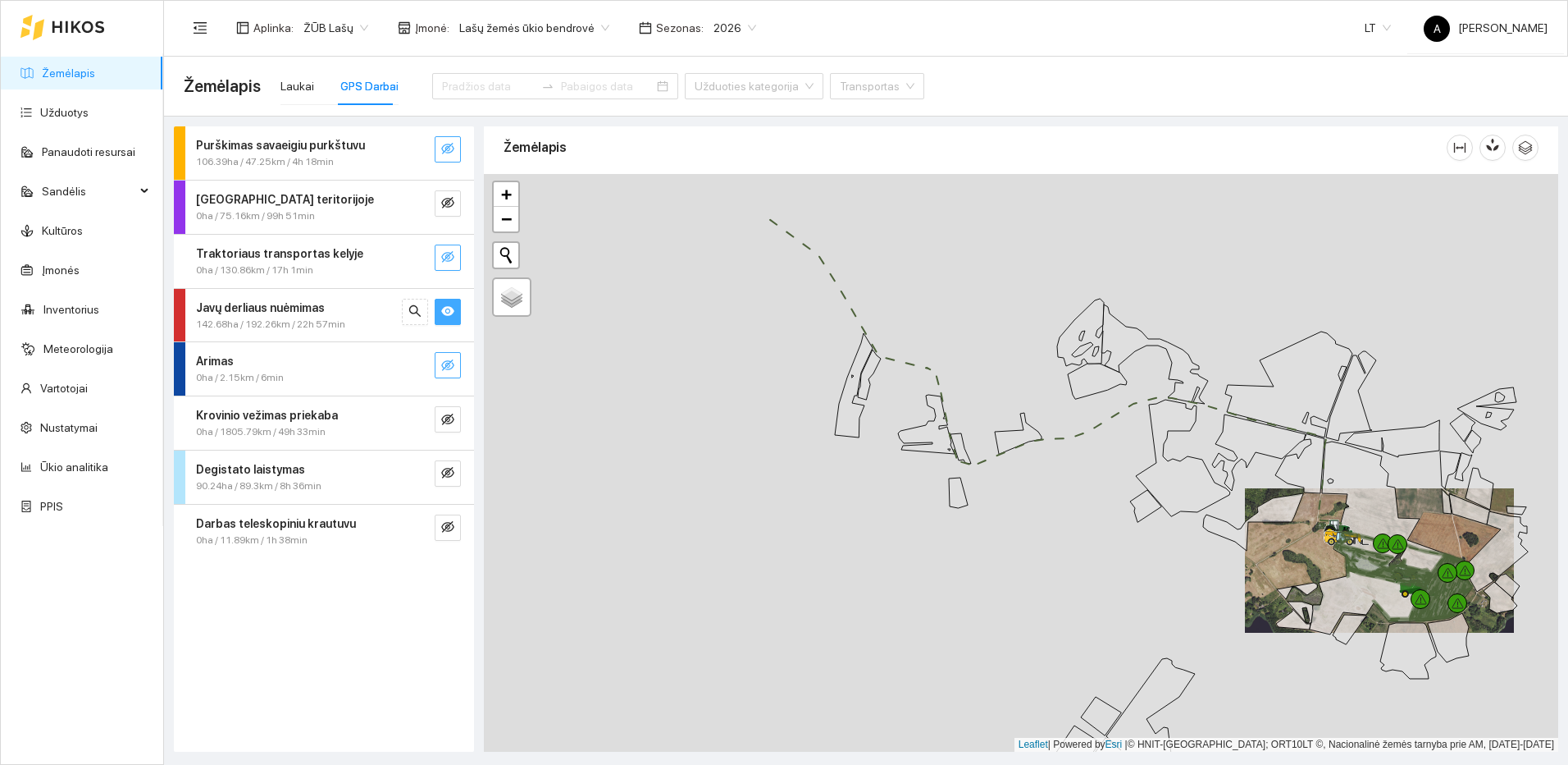
drag, startPoint x: 1092, startPoint y: 470, endPoint x: 1351, endPoint y: 568, distance: 276.9
click at [1341, 564] on div at bounding box center [1021, 463] width 1075 height 578
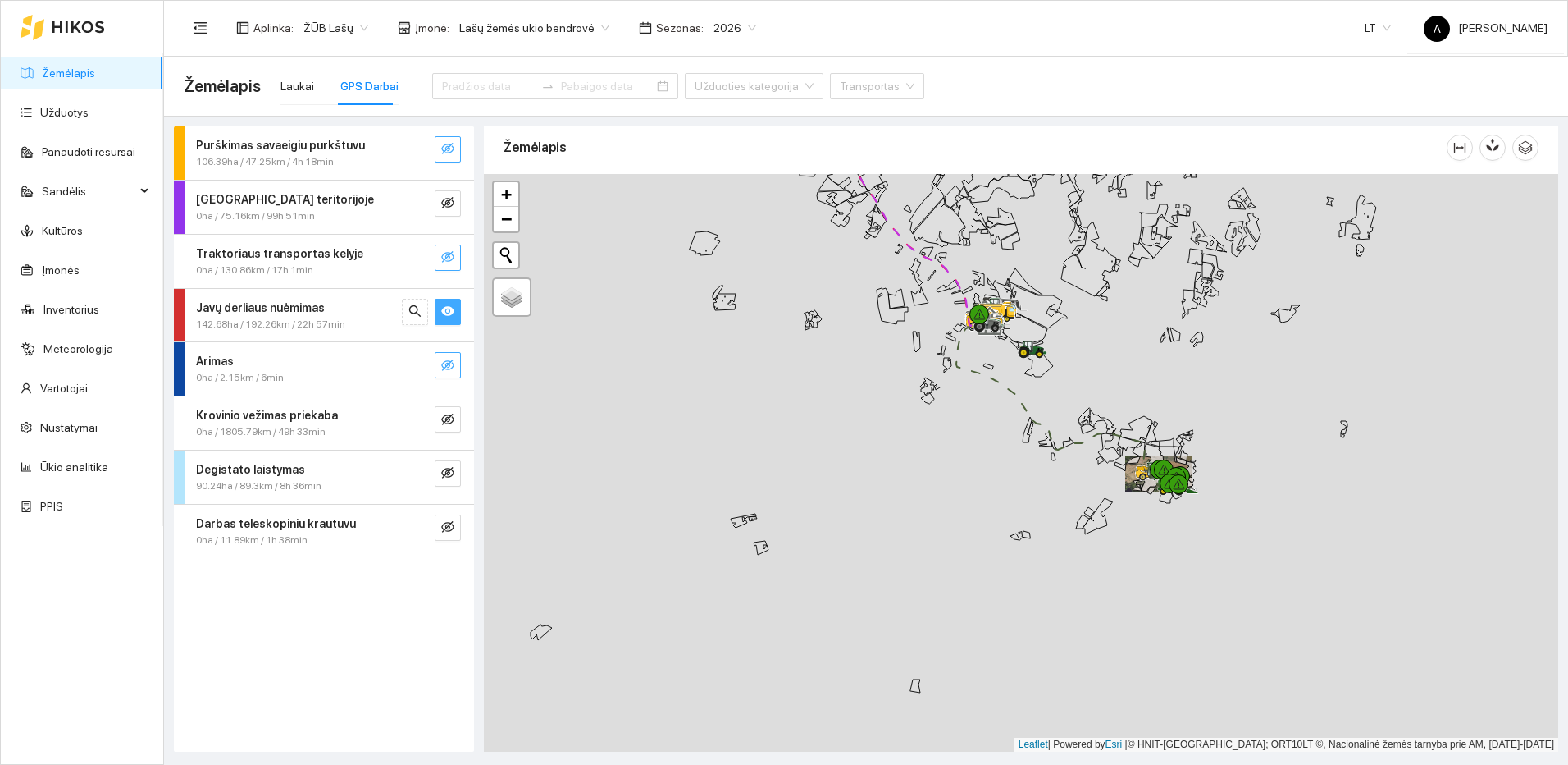
drag, startPoint x: 945, startPoint y: 362, endPoint x: 961, endPoint y: 566, distance: 204.6
click at [952, 373] on icon at bounding box center [947, 364] width 9 height 14
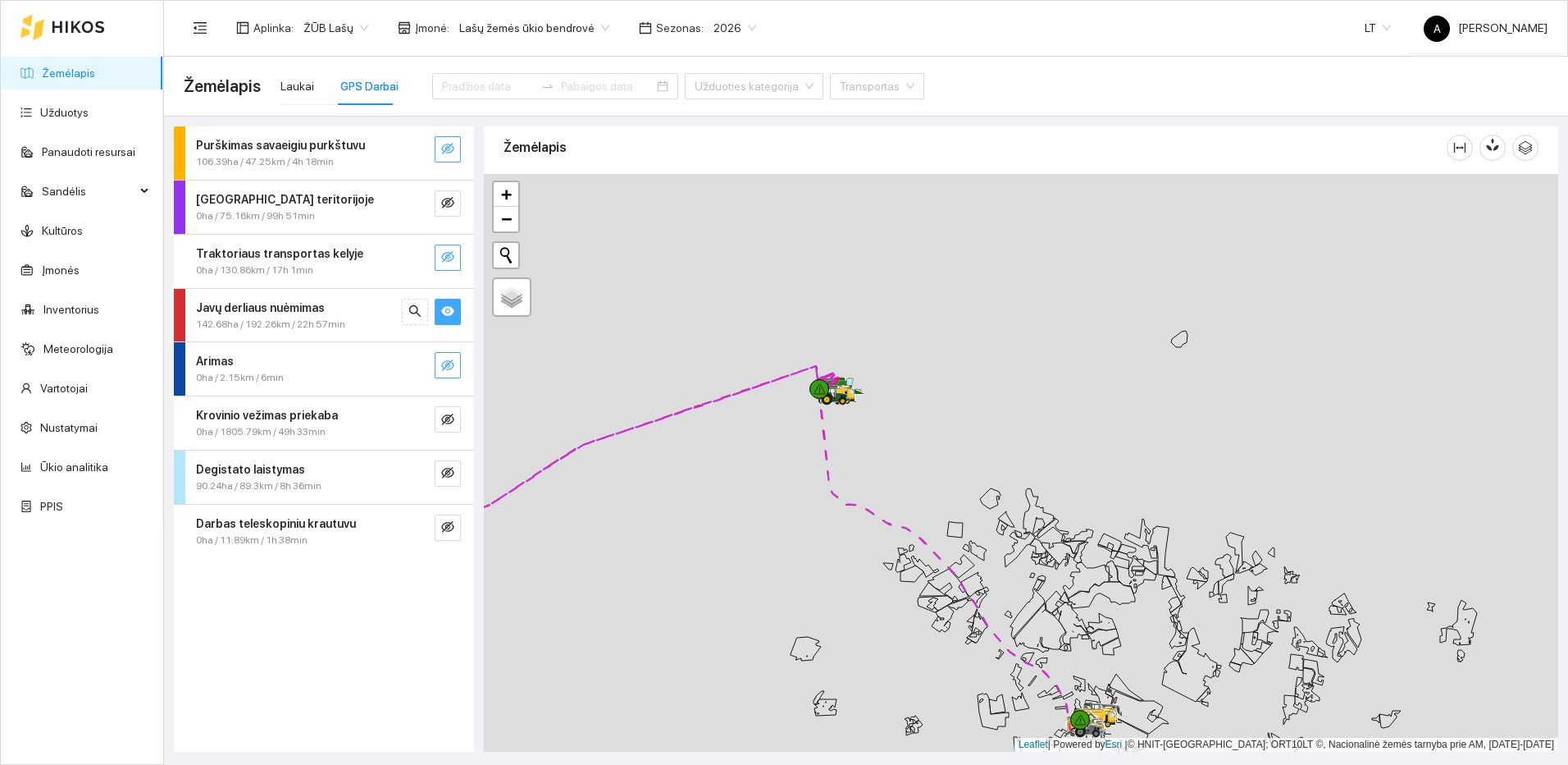
click at [1009, 594] on div at bounding box center [1021, 463] width 1075 height 578
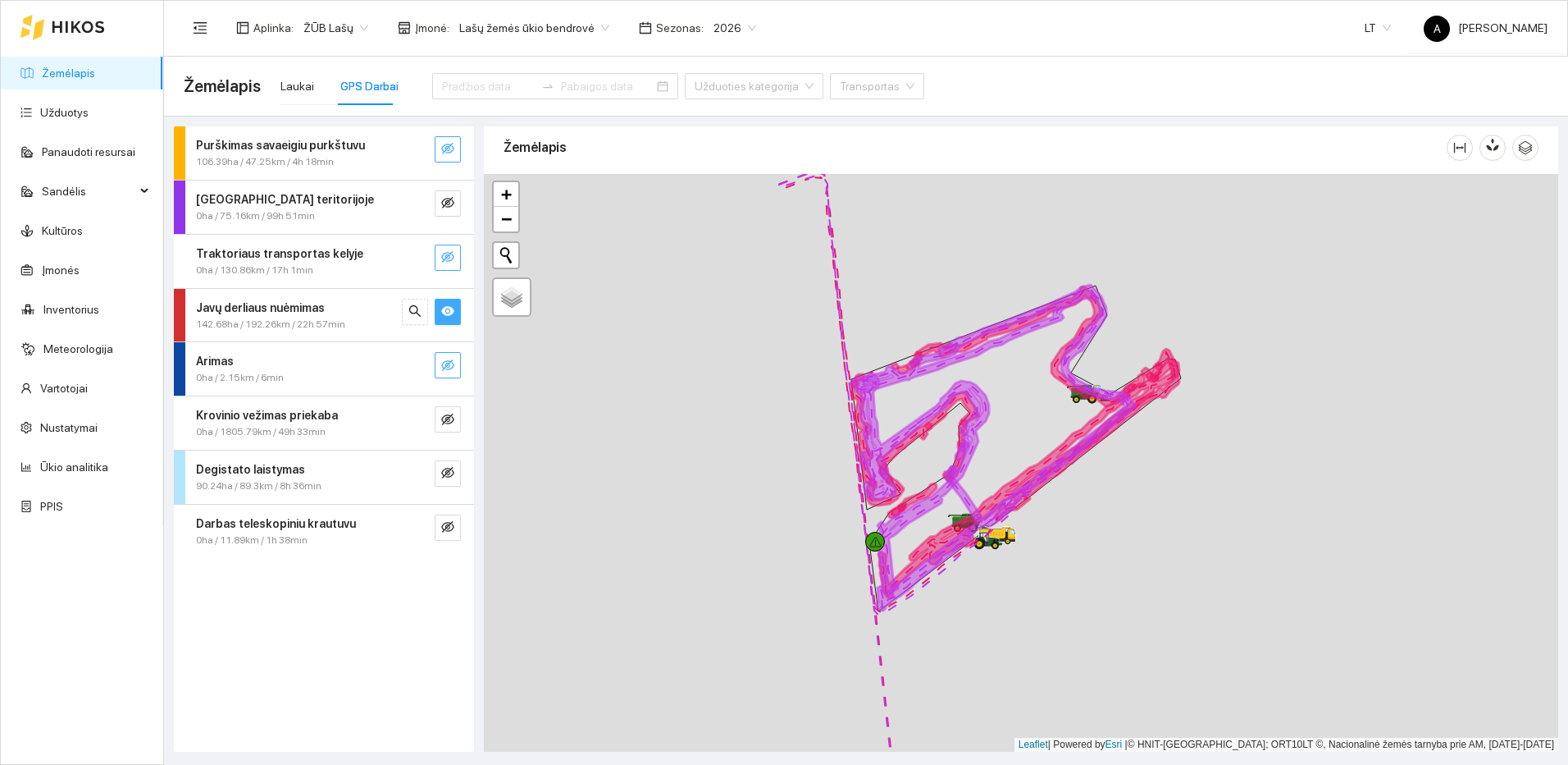
drag, startPoint x: 627, startPoint y: 477, endPoint x: 1026, endPoint y: 466, distance: 399.2
click at [1026, 466] on icon at bounding box center [1016, 448] width 329 height 326
